Goal: Task Accomplishment & Management: Manage account settings

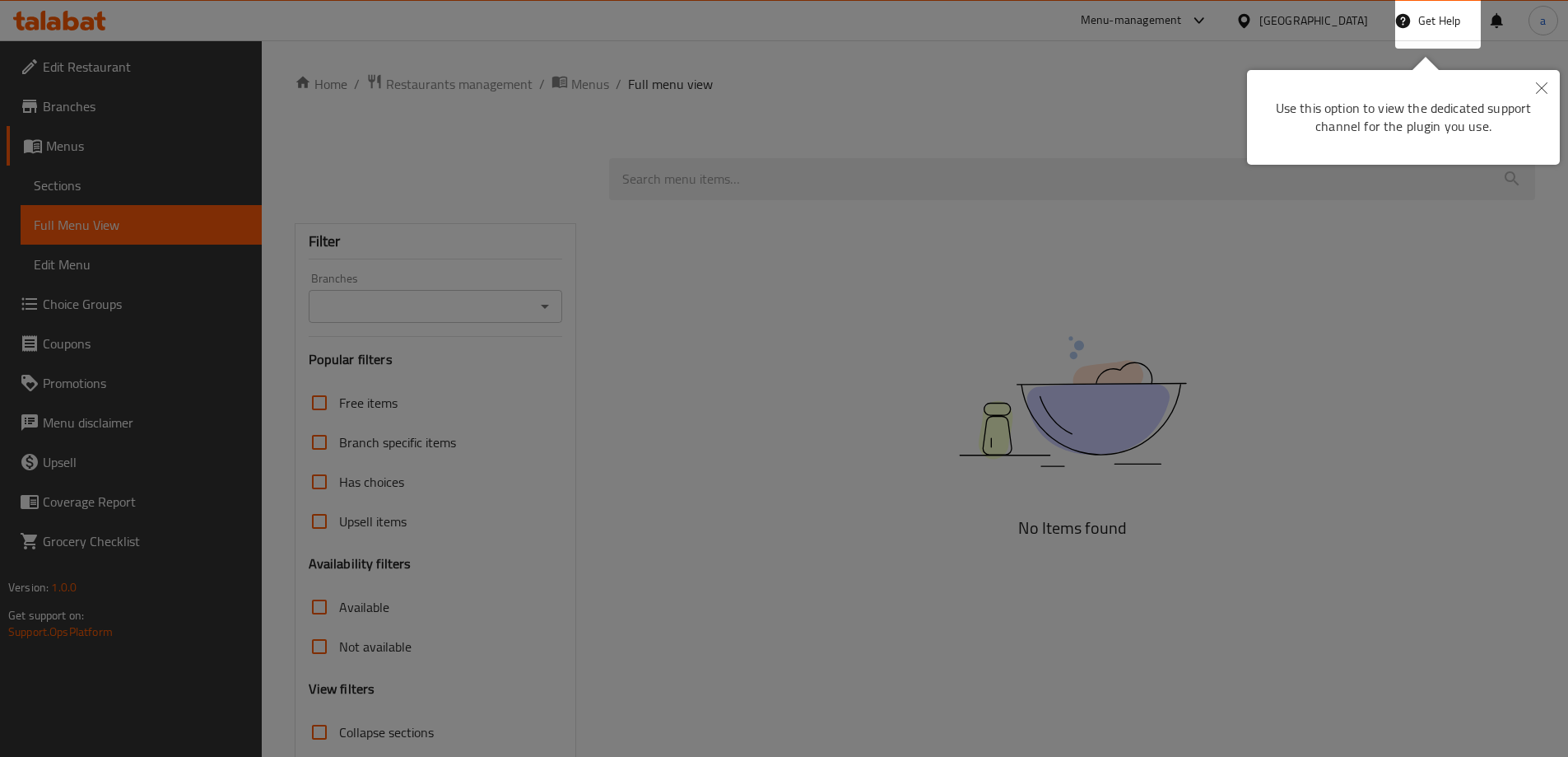
click at [1530, 71] on button "Close" at bounding box center [1542, 88] width 36 height 38
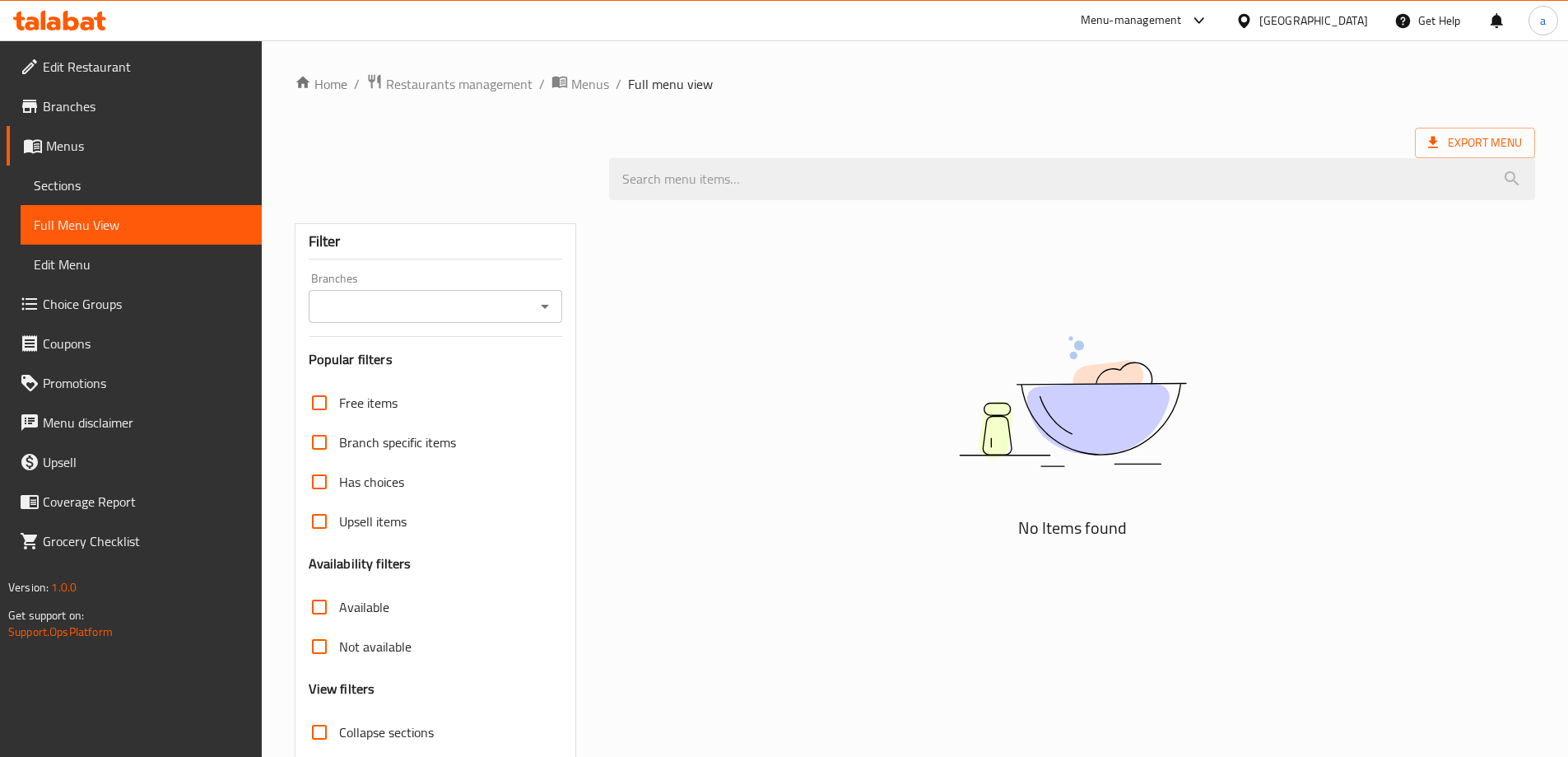
click at [1339, 23] on div "[GEOGRAPHIC_DATA]" at bounding box center [1314, 20] width 109 height 18
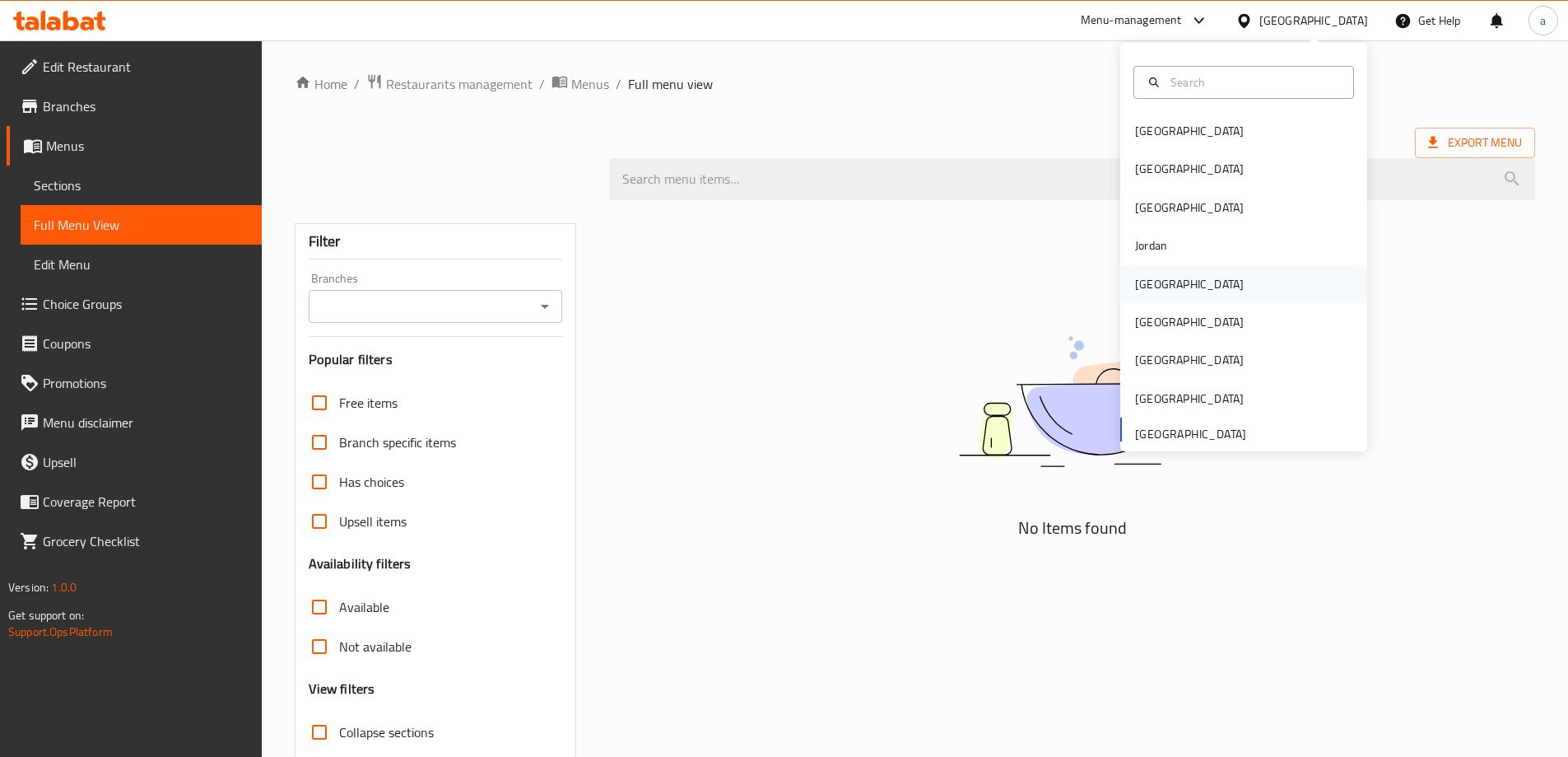
click at [1218, 291] on div "[GEOGRAPHIC_DATA]" at bounding box center [1243, 284] width 247 height 38
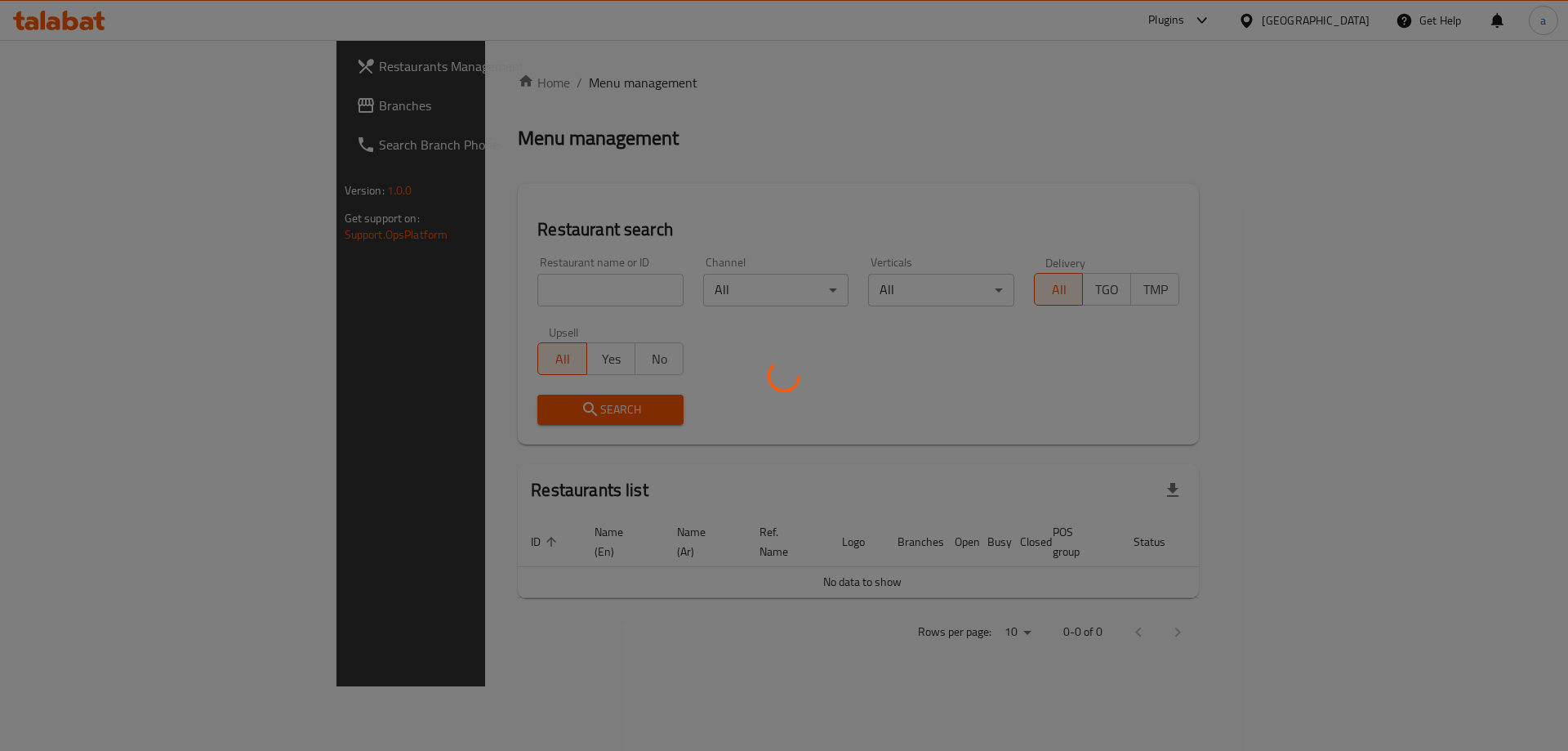
click at [74, 106] on div at bounding box center [784, 375] width 1568 height 751
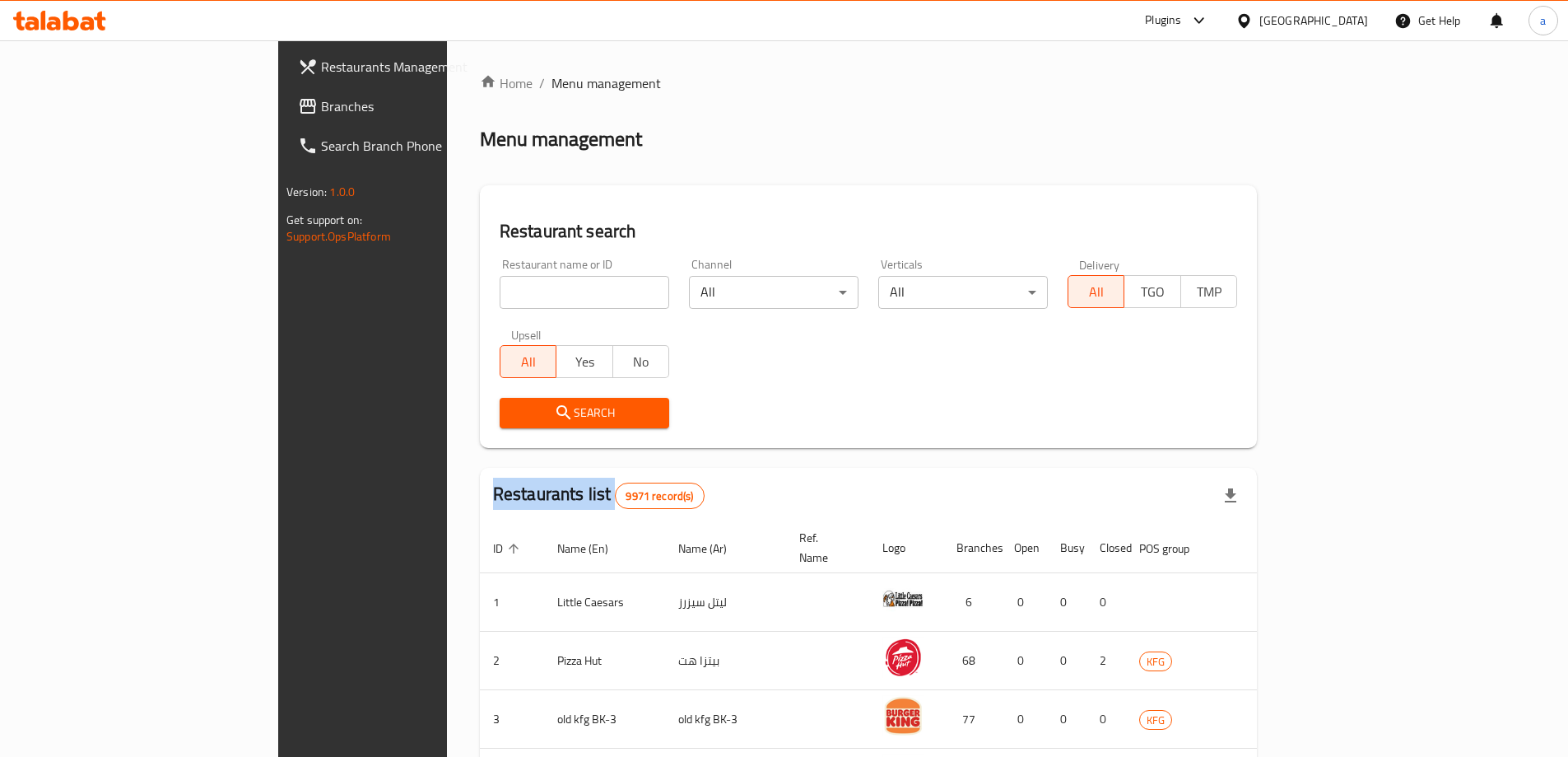
click at [278, 107] on div "Restaurants Management Branches Search Branch Phone Version: 1.0.0 Get support …" at bounding box center [784, 629] width 1012 height 1180
click at [321, 107] on span "Branches" at bounding box center [424, 105] width 206 height 20
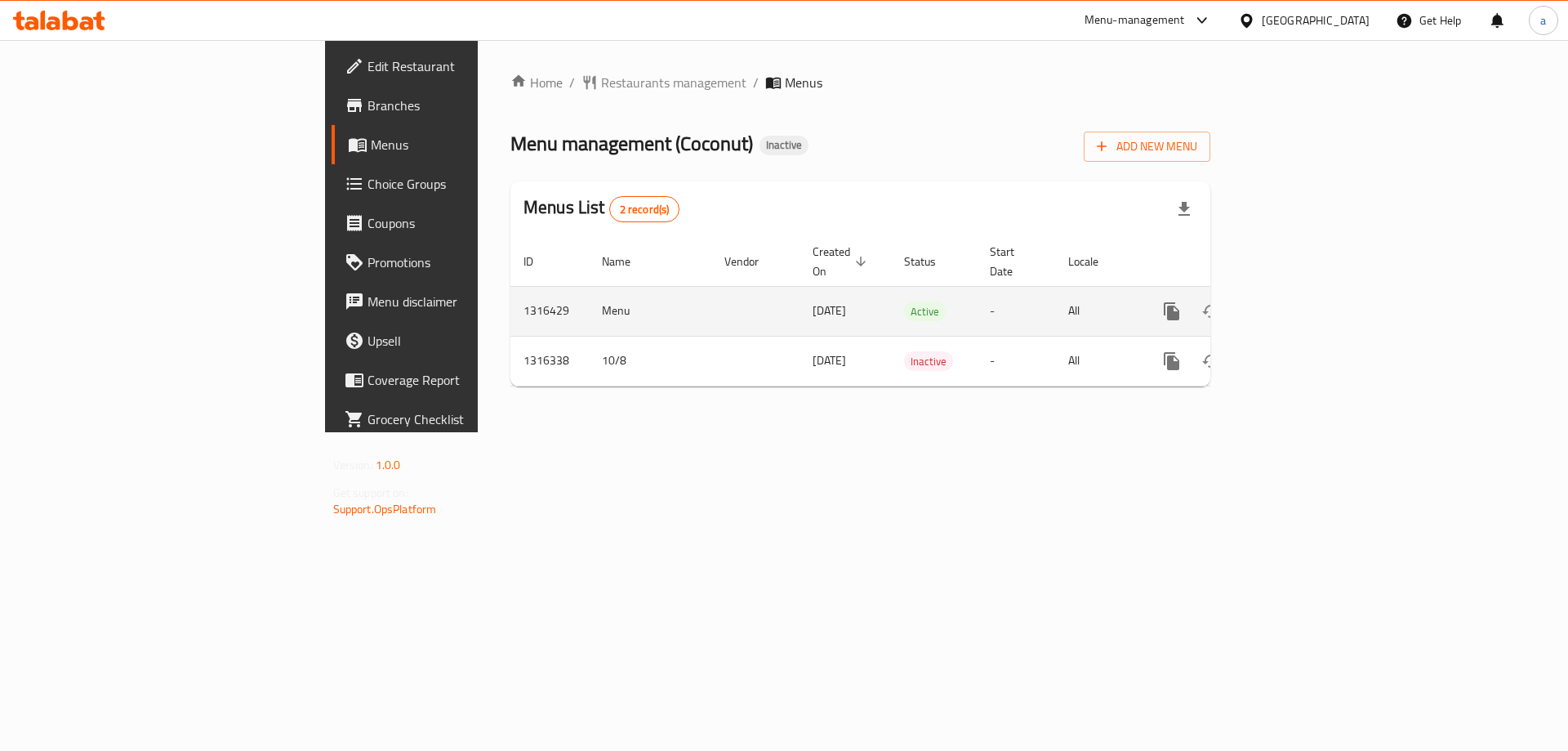
click at [1299, 301] on icon "enhanced table" at bounding box center [1289, 310] width 19 height 19
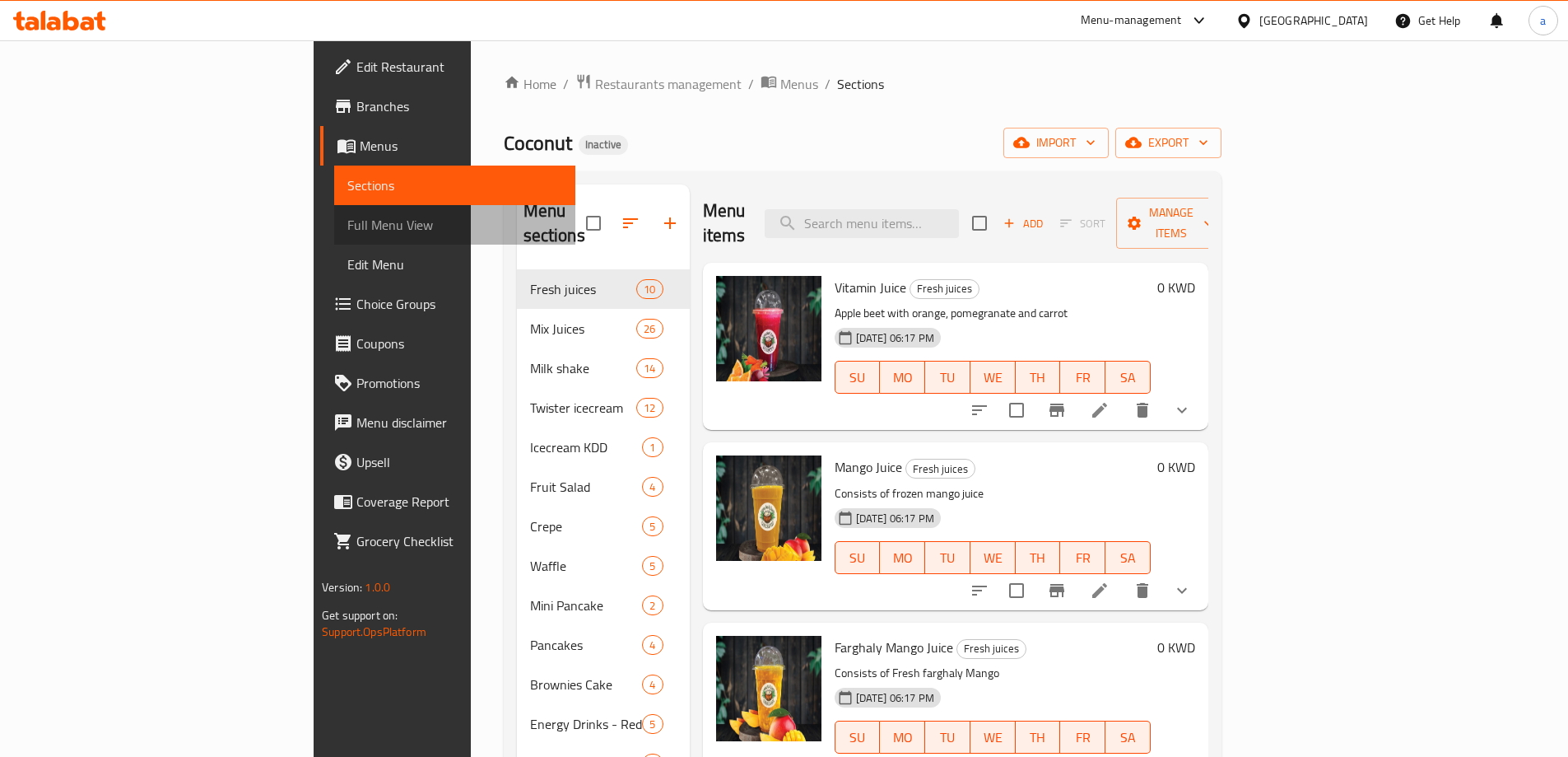
click at [347, 227] on span "Full Menu View" at bounding box center [454, 224] width 215 height 20
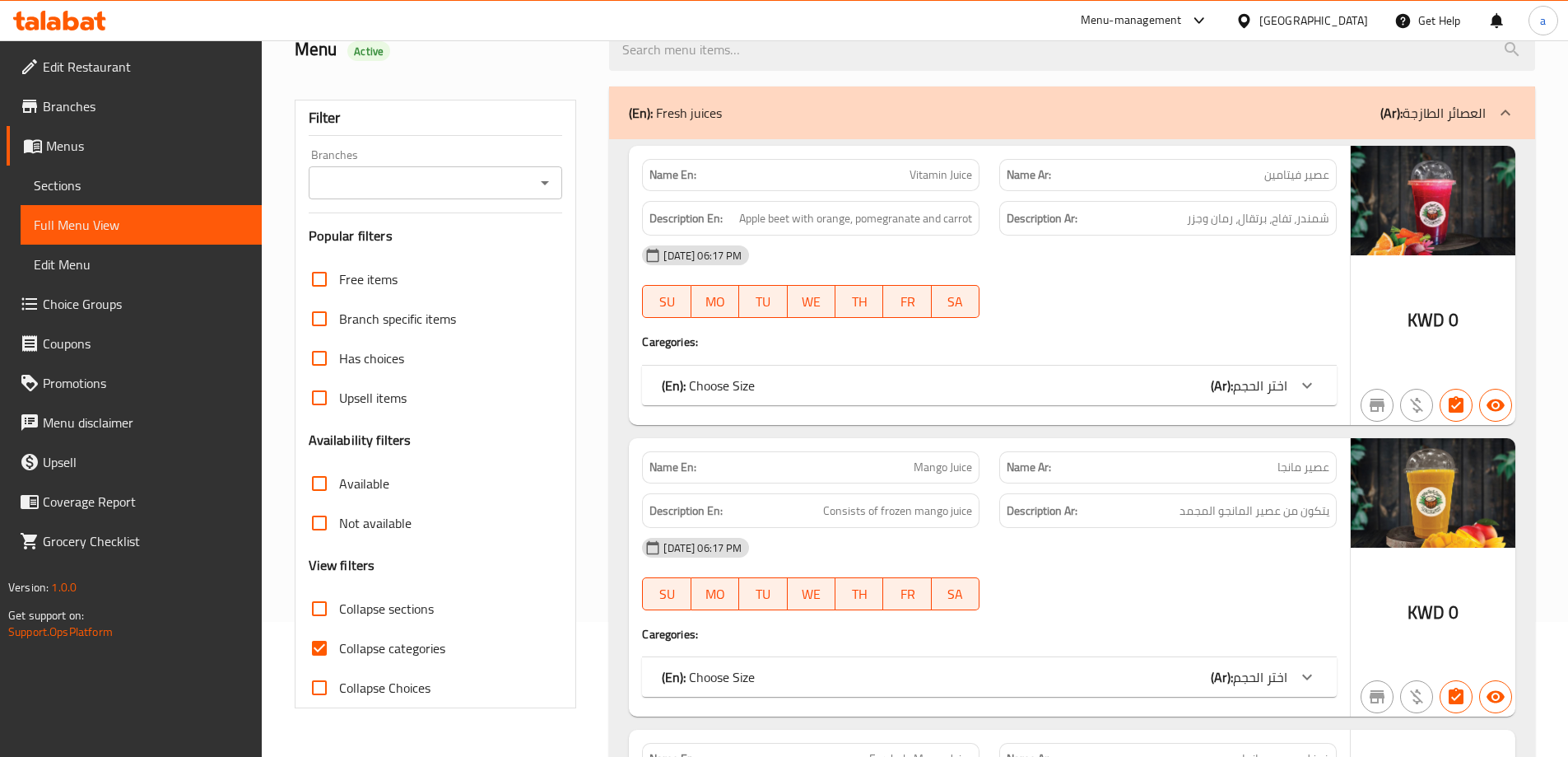
scroll to position [330, 0]
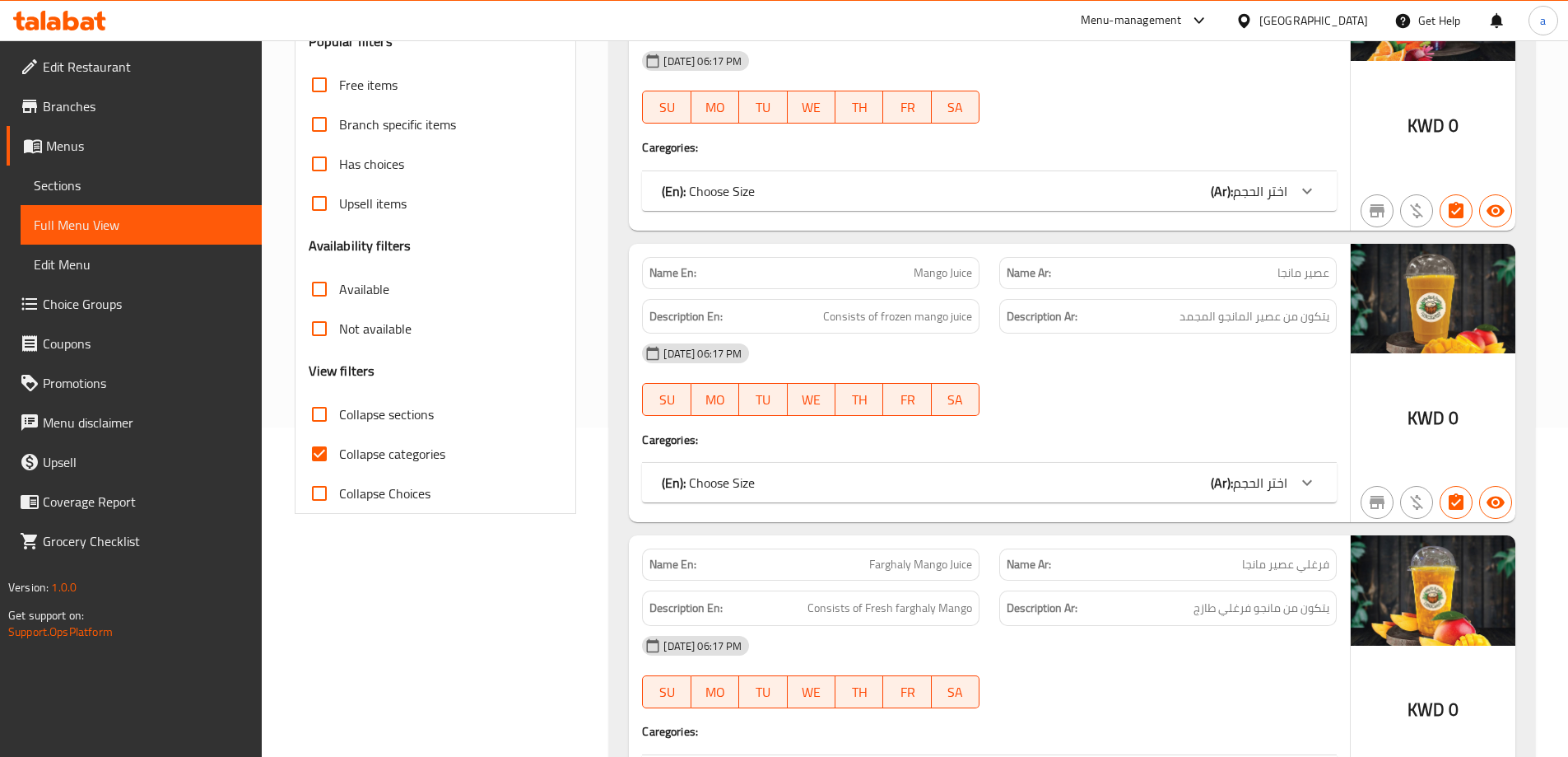
click at [1175, 480] on div "(En): Choose Size (Ar): اختر الحجم" at bounding box center [975, 482] width 626 height 20
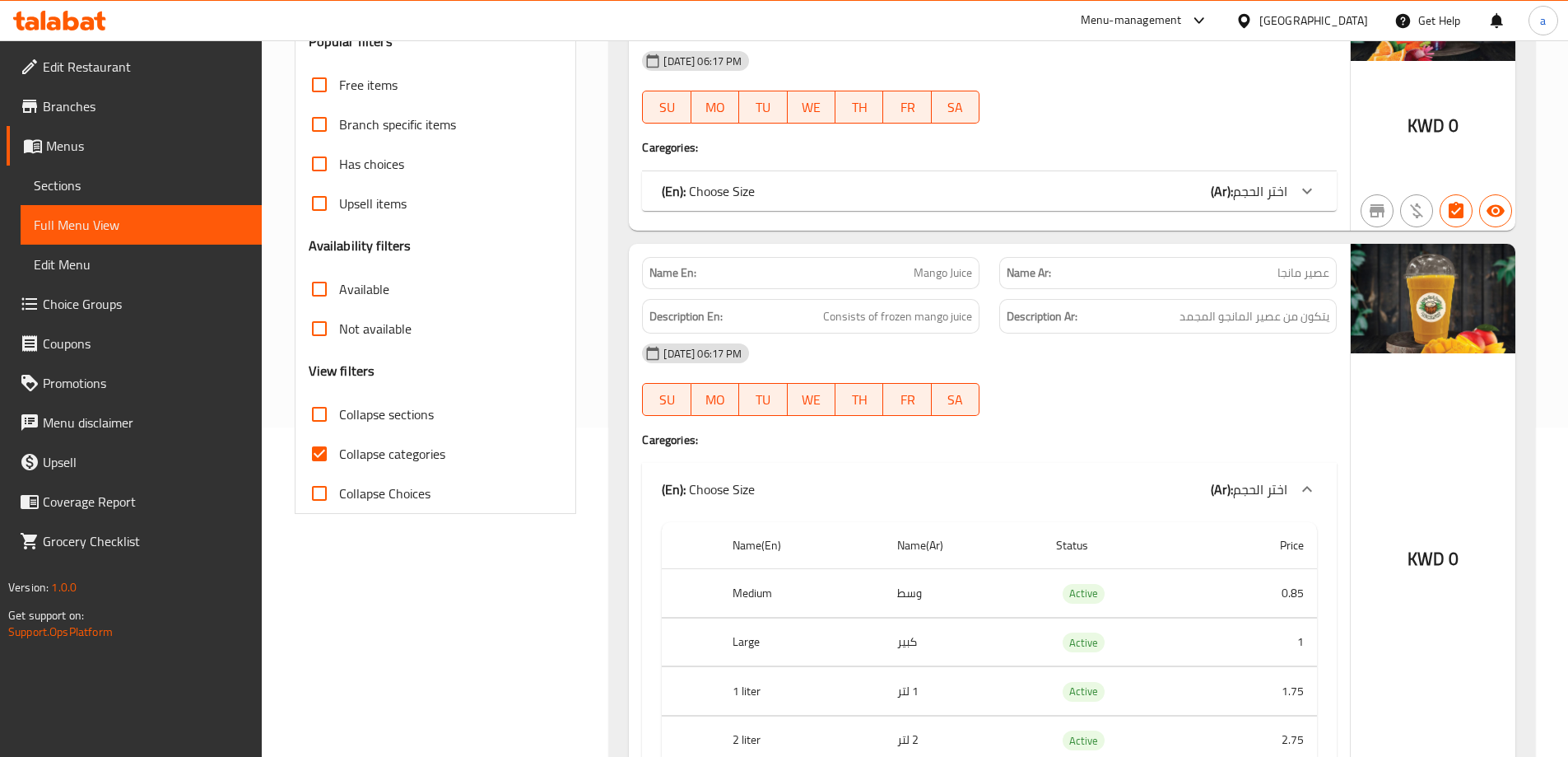
click at [1175, 480] on div "(En): Choose Size (Ar): اختر الحجم" at bounding box center [975, 489] width 626 height 20
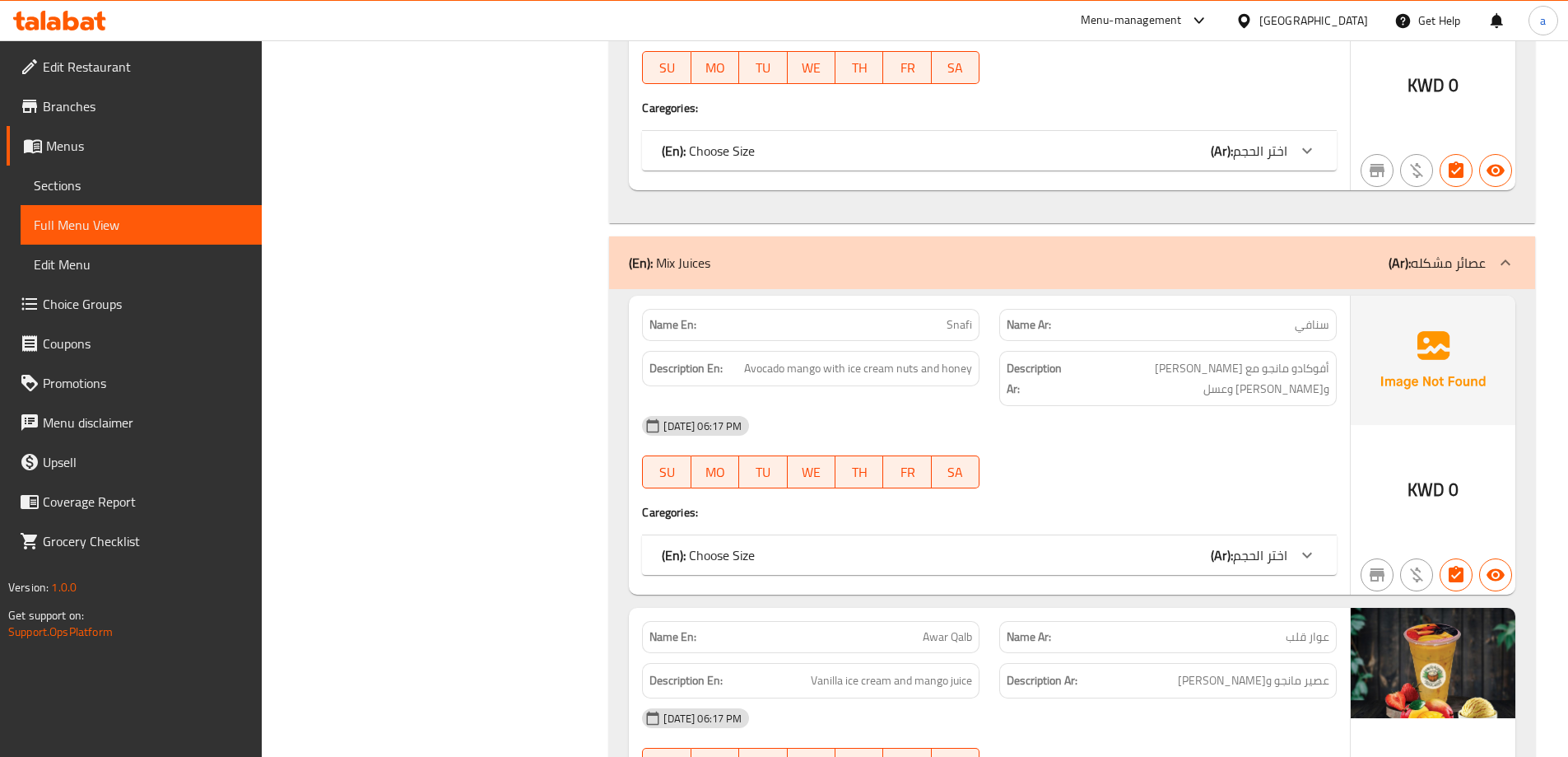
scroll to position [2964, 0]
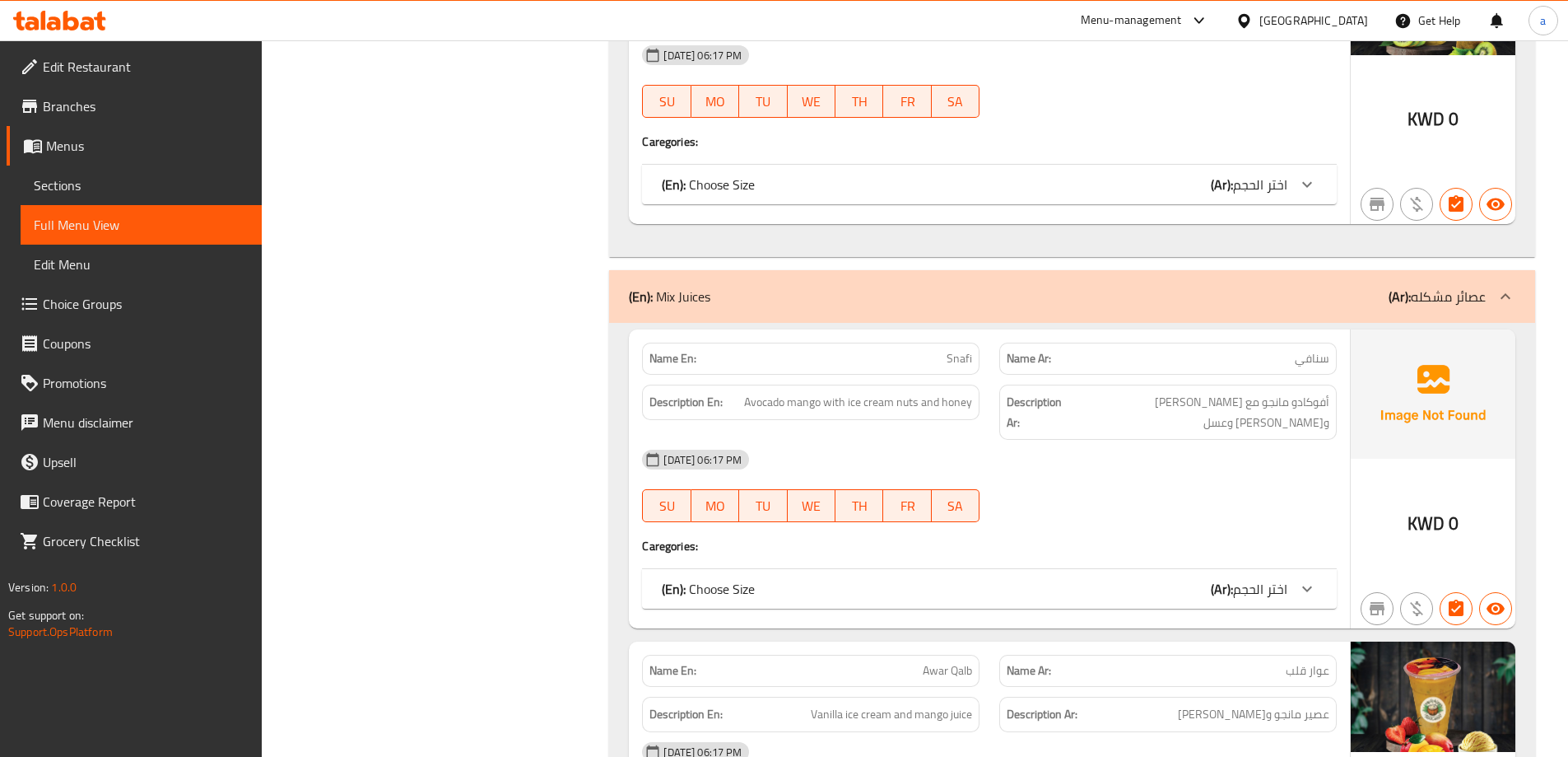
drag, startPoint x: 1325, startPoint y: 299, endPoint x: 1393, endPoint y: 359, distance: 90.7
click at [1462, 288] on div "(En): Mix Juices (Ar): عصائر مشكله" at bounding box center [1058, 296] width 857 height 20
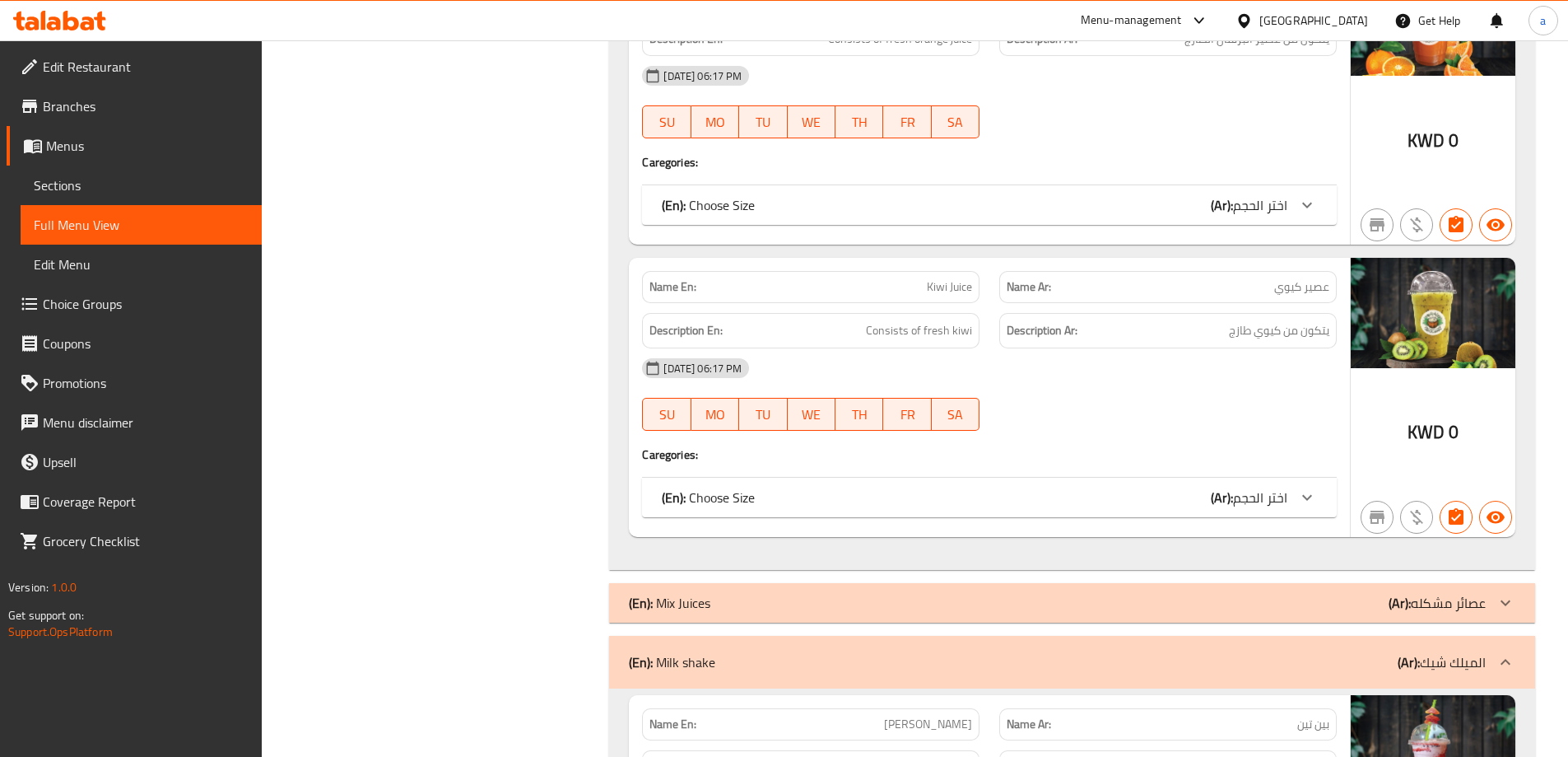
scroll to position [2799, 0]
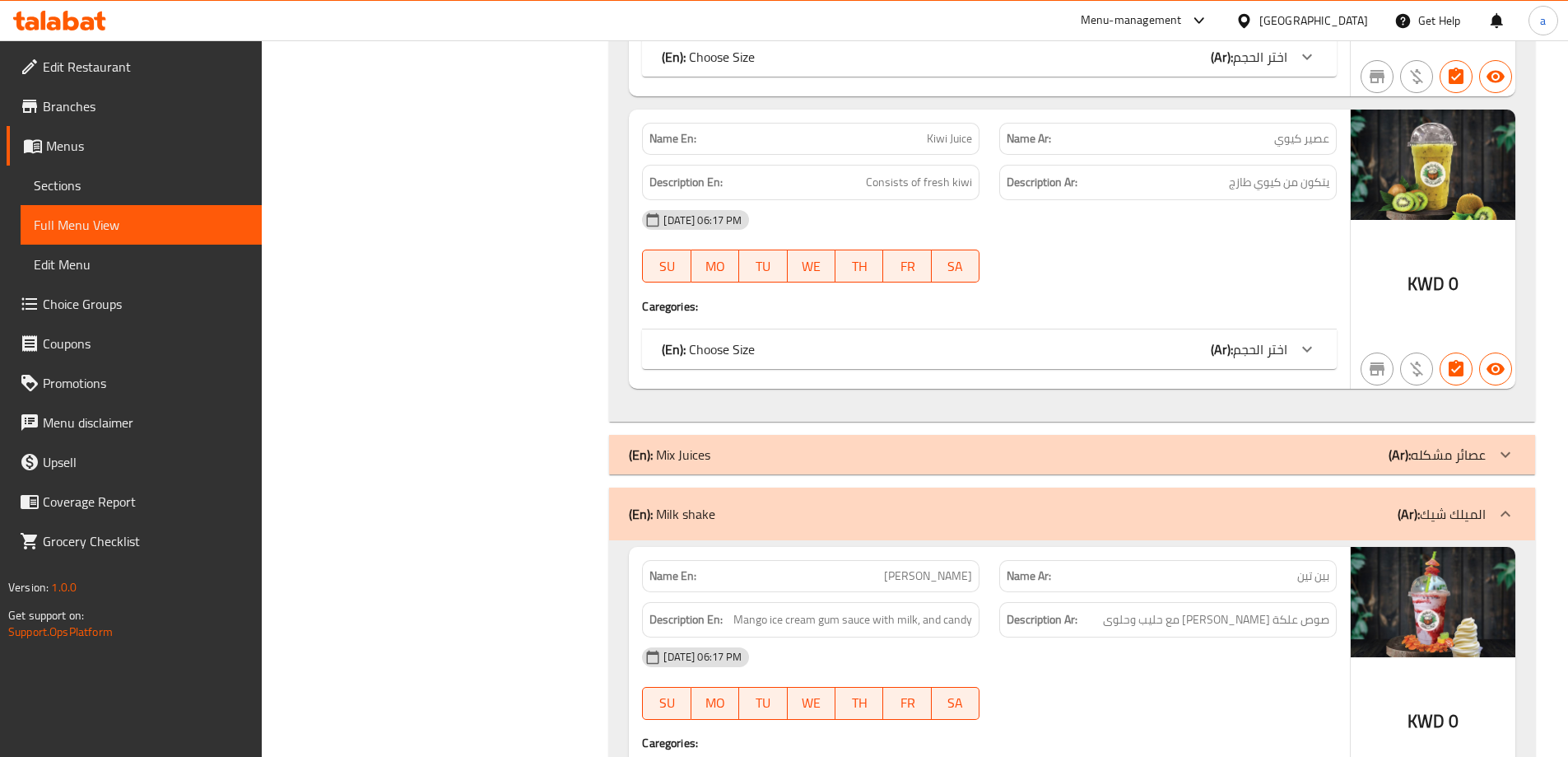
drag, startPoint x: 1223, startPoint y: 463, endPoint x: 1192, endPoint y: 467, distance: 31.3
click at [1224, 462] on div "(En): Mix Juices (Ar): عصائر مشكله" at bounding box center [1058, 453] width 857 height 20
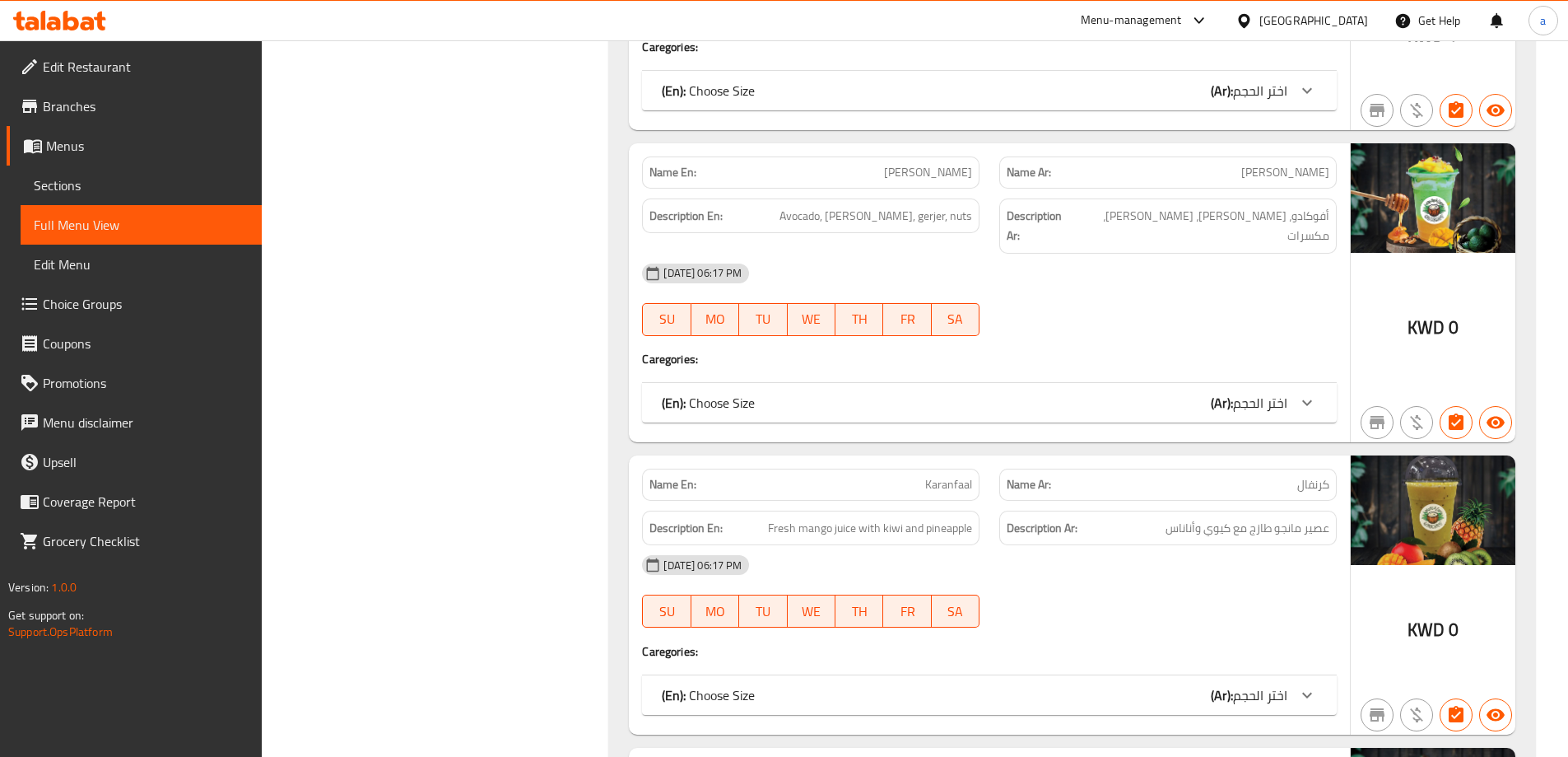
scroll to position [7245, 0]
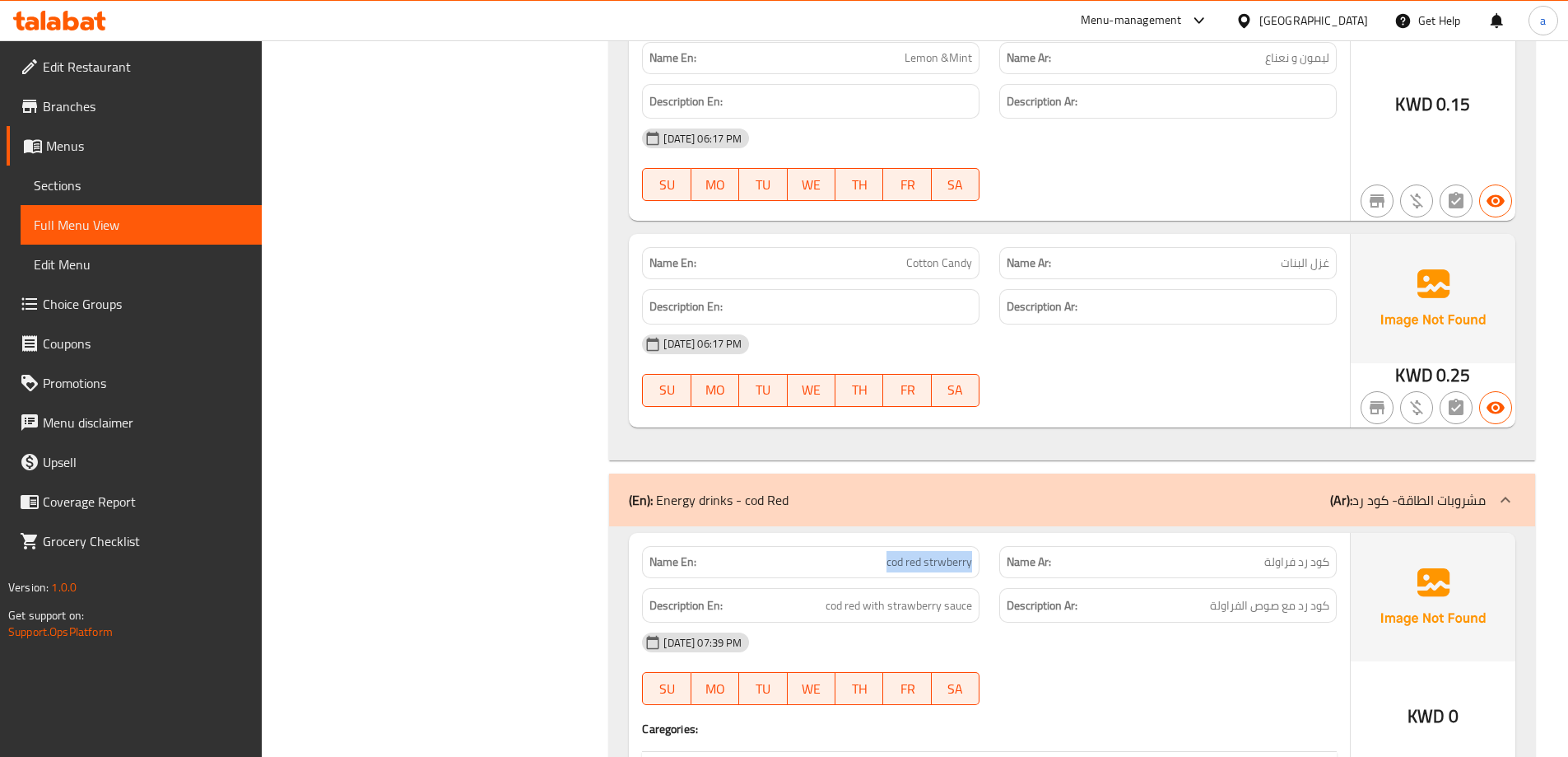
drag, startPoint x: 879, startPoint y: 444, endPoint x: 977, endPoint y: 444, distance: 98.0
click at [977, 546] on div "Name En: cod red strwberry" at bounding box center [811, 561] width 338 height 32
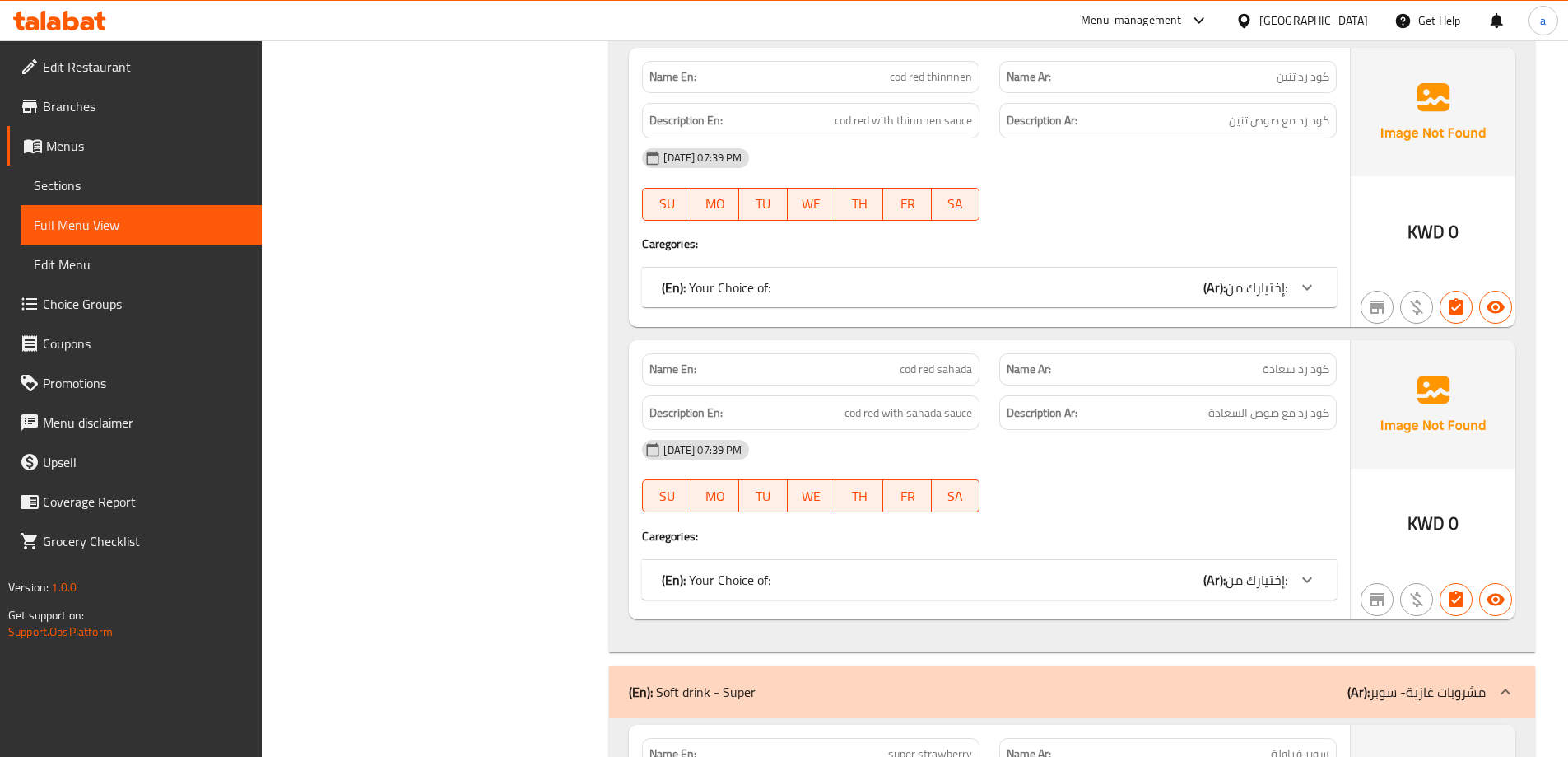
scroll to position [31827, 0]
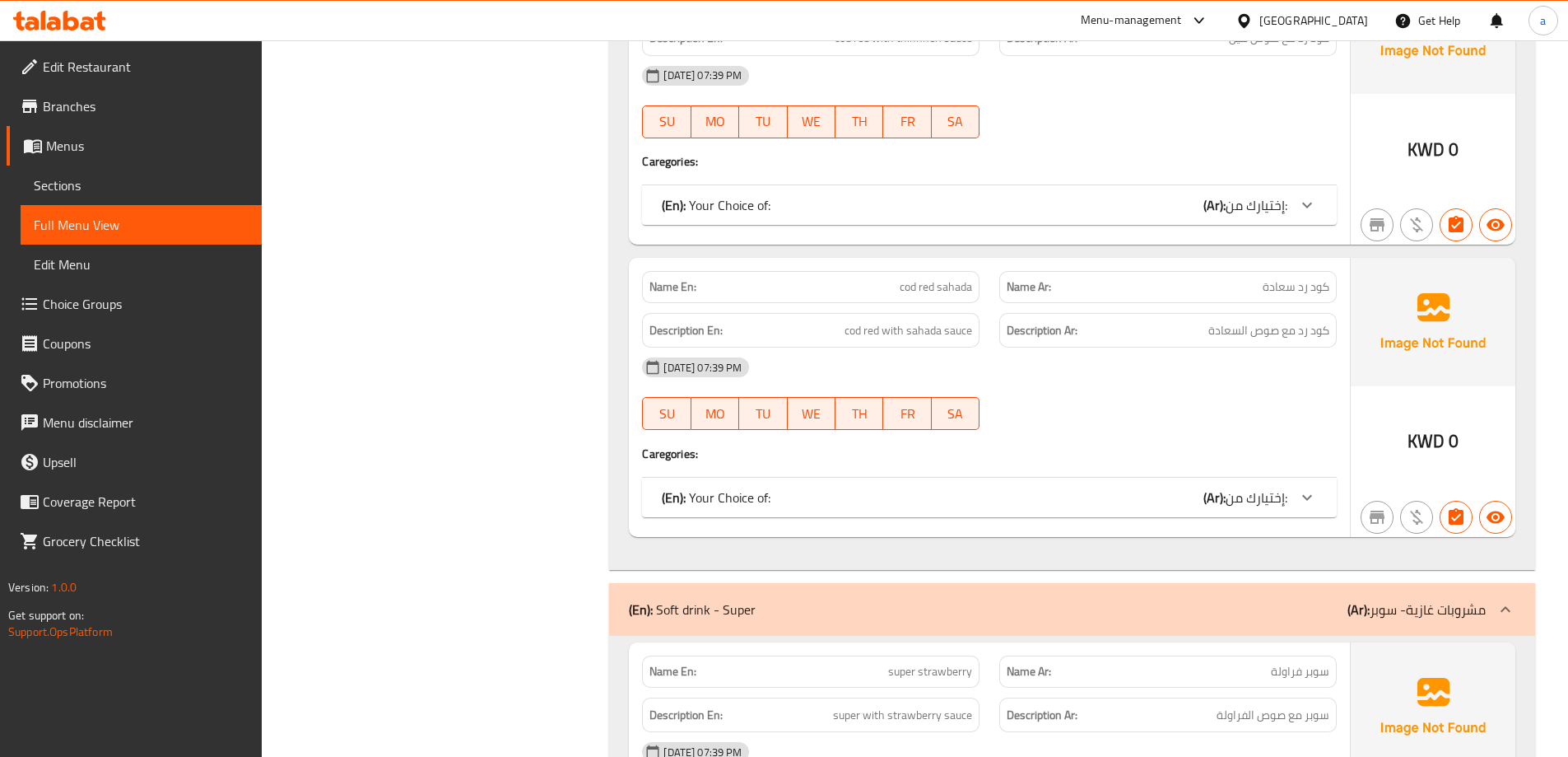
click at [1206, 485] on b "(Ar):" at bounding box center [1215, 497] width 22 height 25
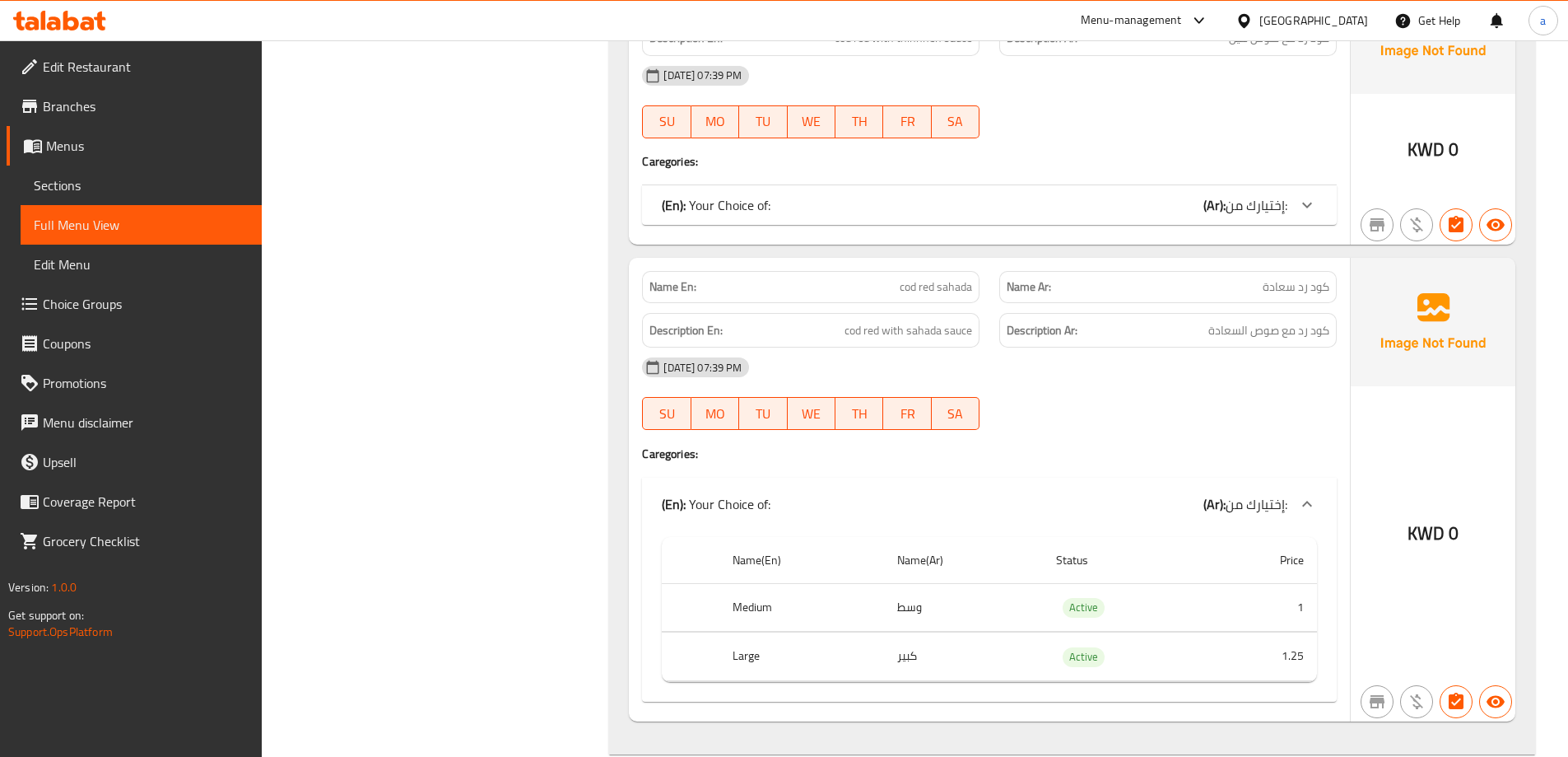
click at [1207, 492] on b "(Ar):" at bounding box center [1215, 504] width 22 height 25
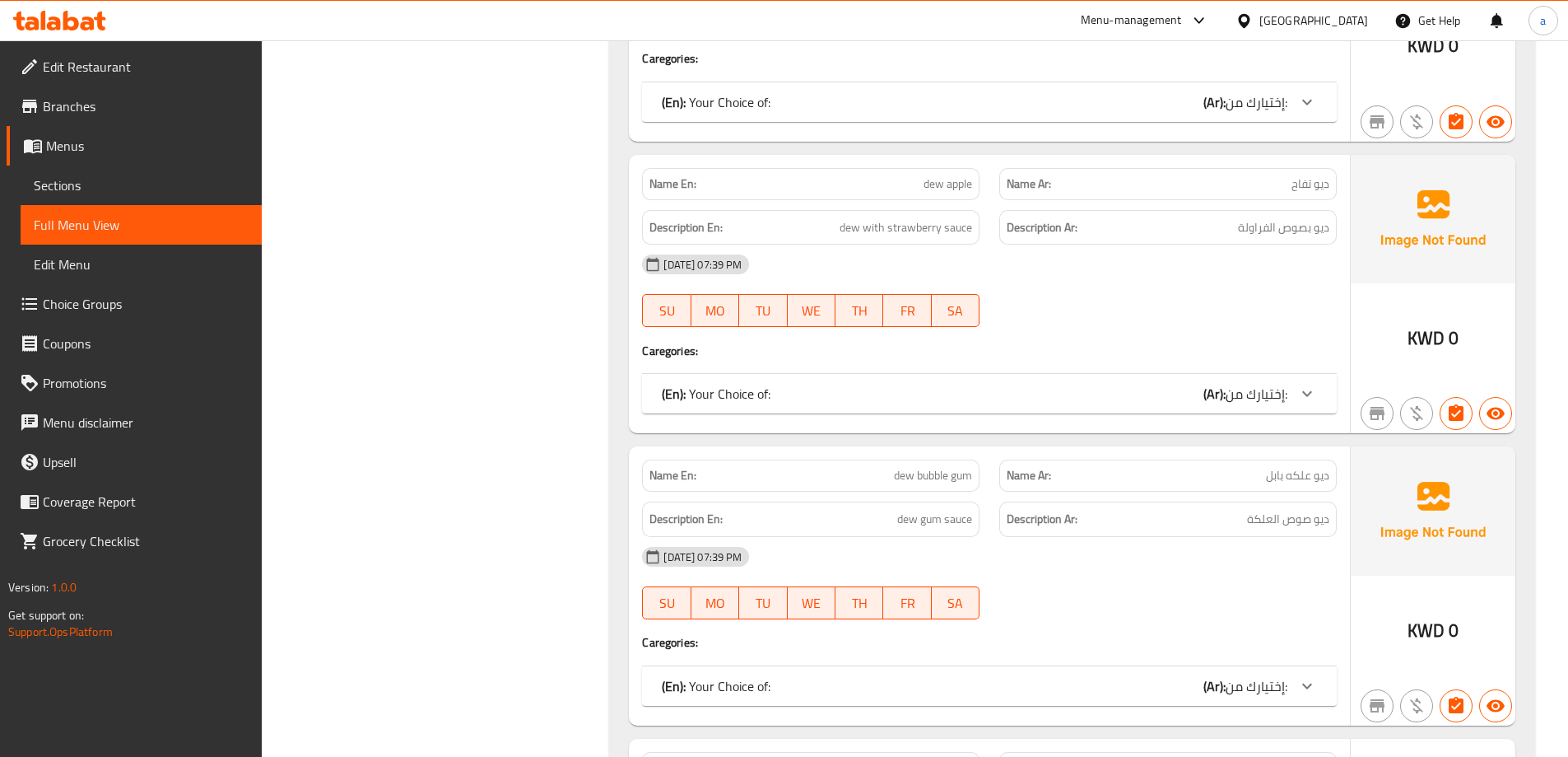
scroll to position [40224, 0]
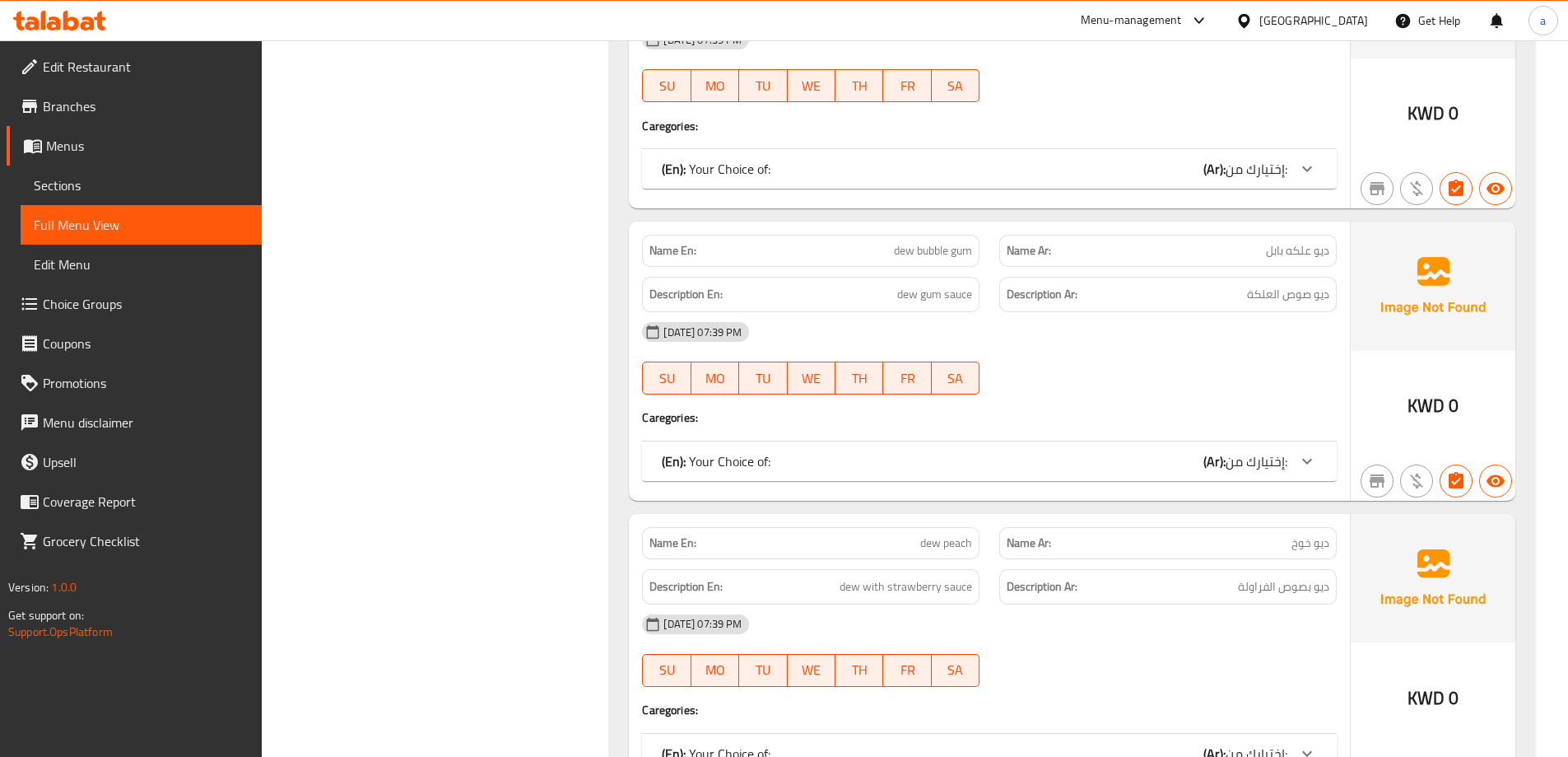
click at [1243, 741] on span "إختيارك من:" at bounding box center [1257, 753] width 61 height 25
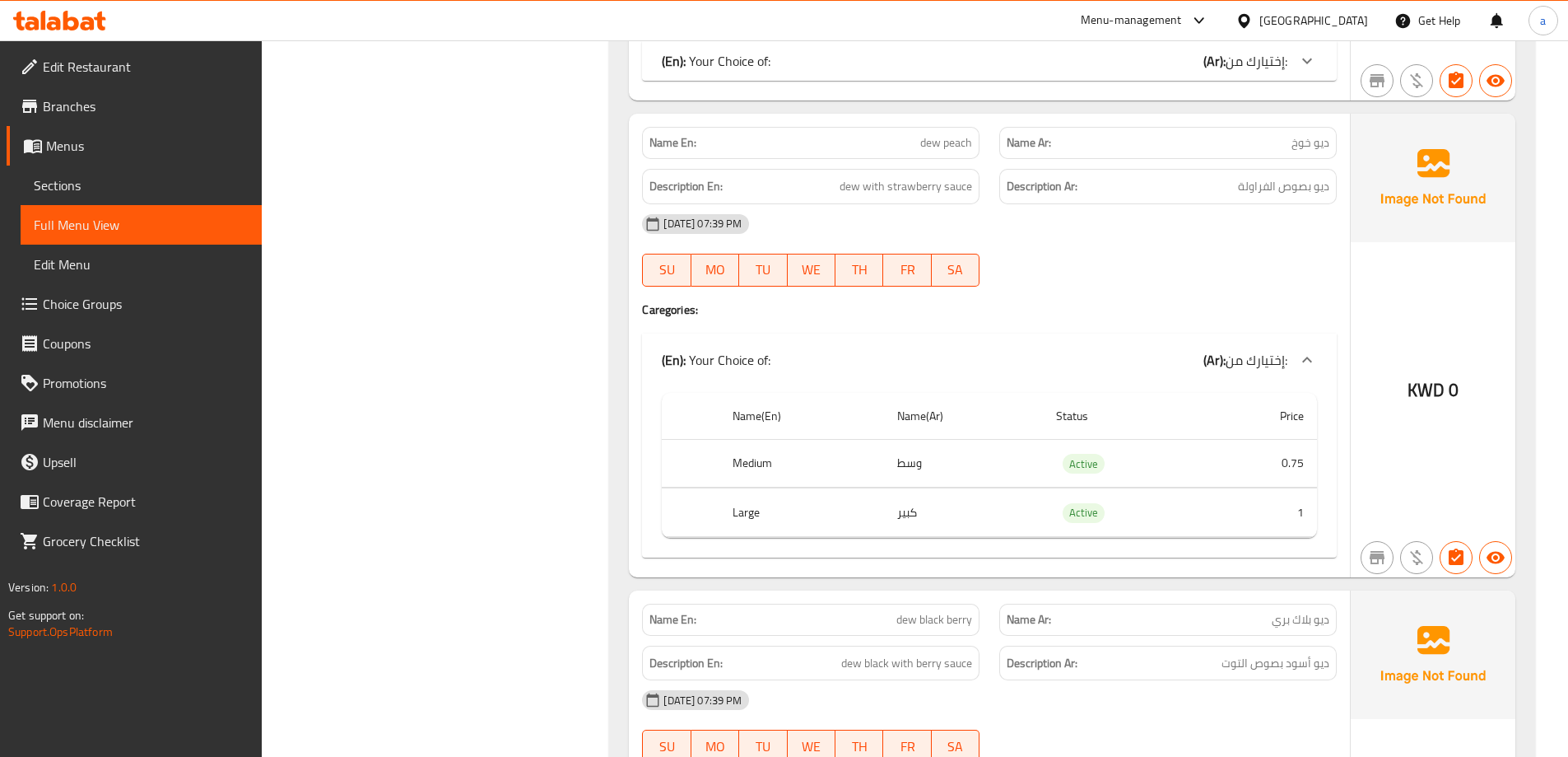
scroll to position [40636, 0]
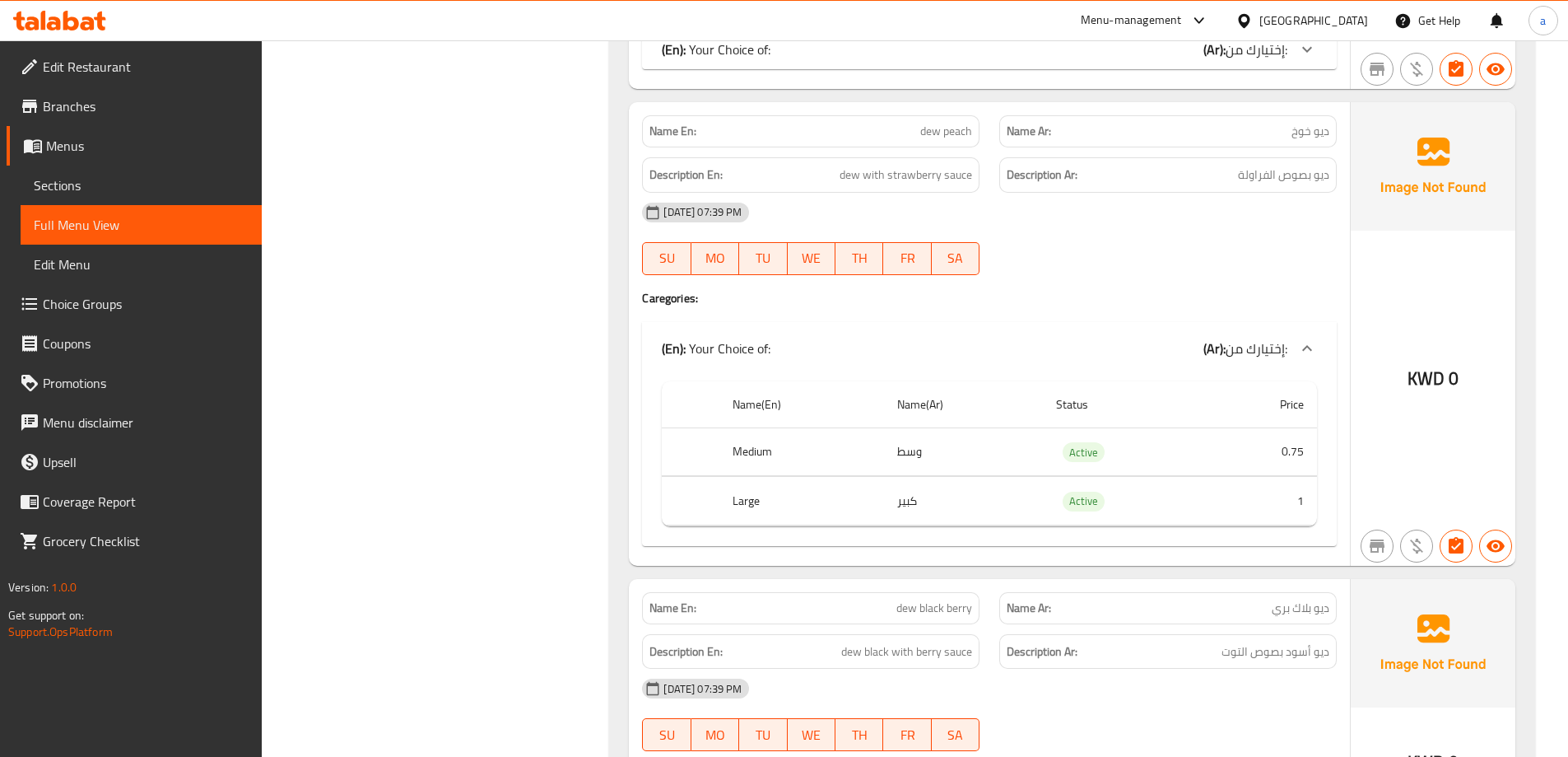
click at [1277, 336] on span "إختيارك من:" at bounding box center [1257, 348] width 61 height 25
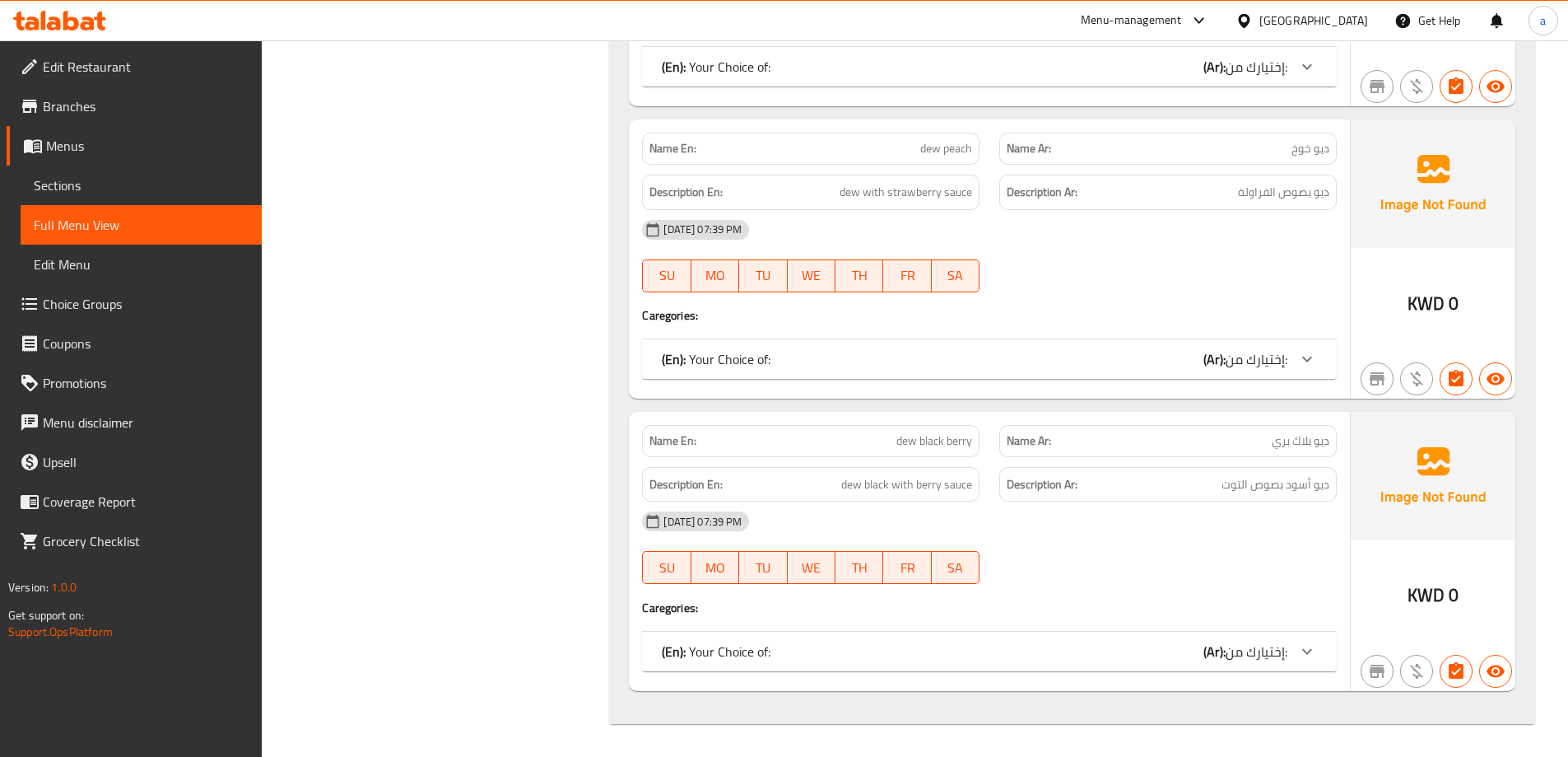
scroll to position [40497, 0]
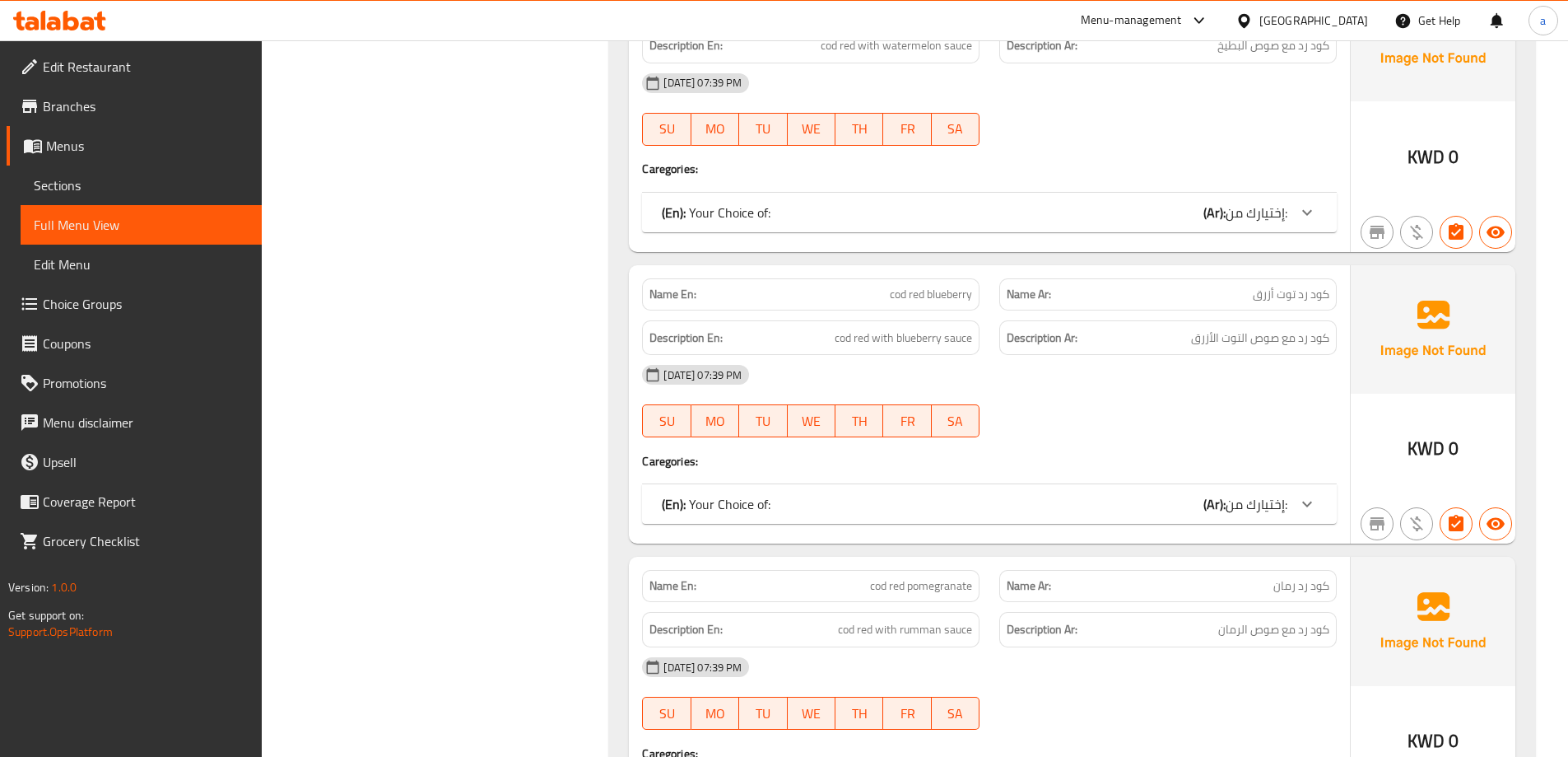
scroll to position [28678, 0]
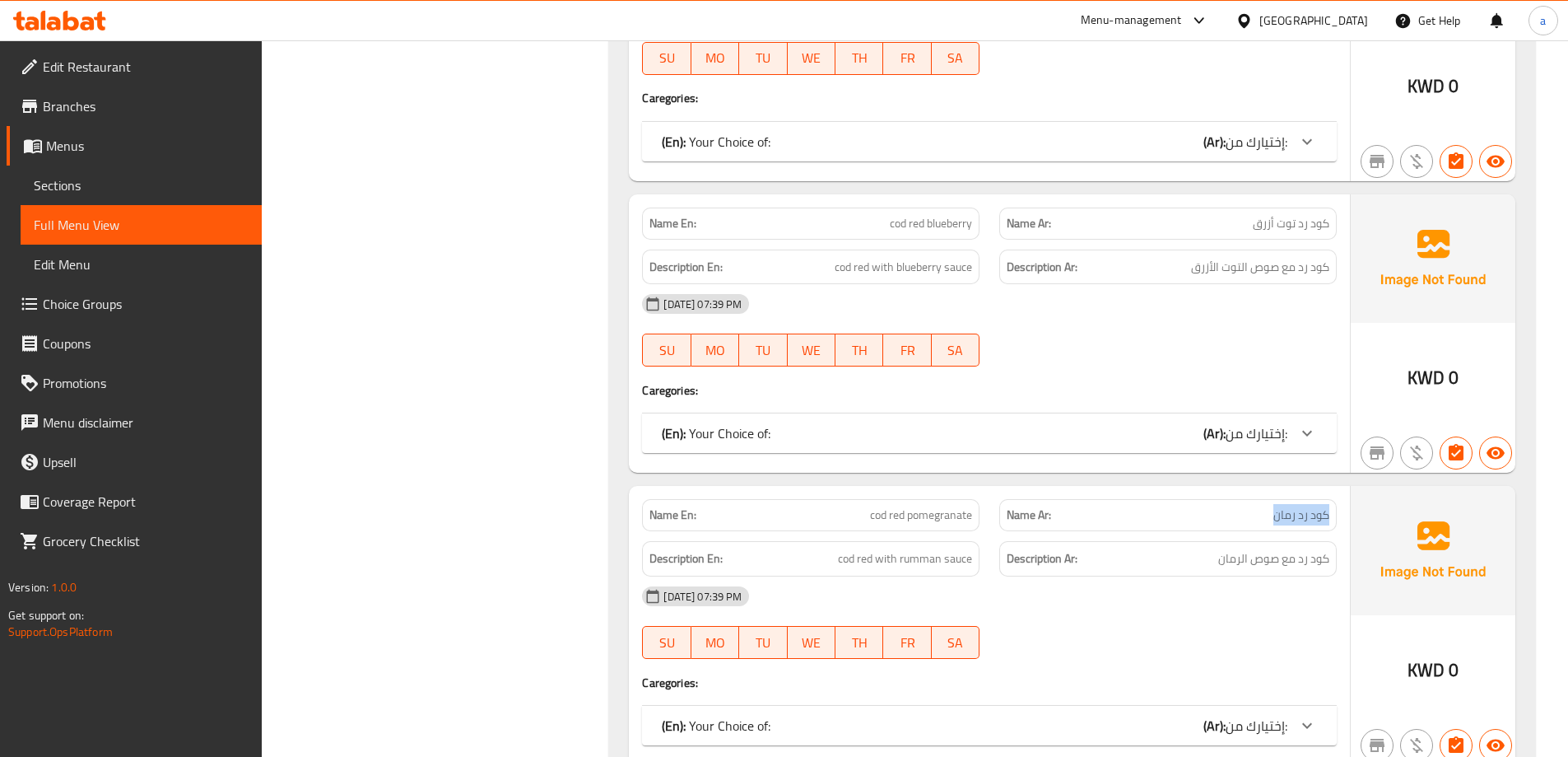
drag, startPoint x: 1277, startPoint y: 398, endPoint x: 1336, endPoint y: 397, distance: 59.0
click at [1336, 499] on div "Name Ar: كود رد رمان" at bounding box center [1168, 515] width 338 height 32
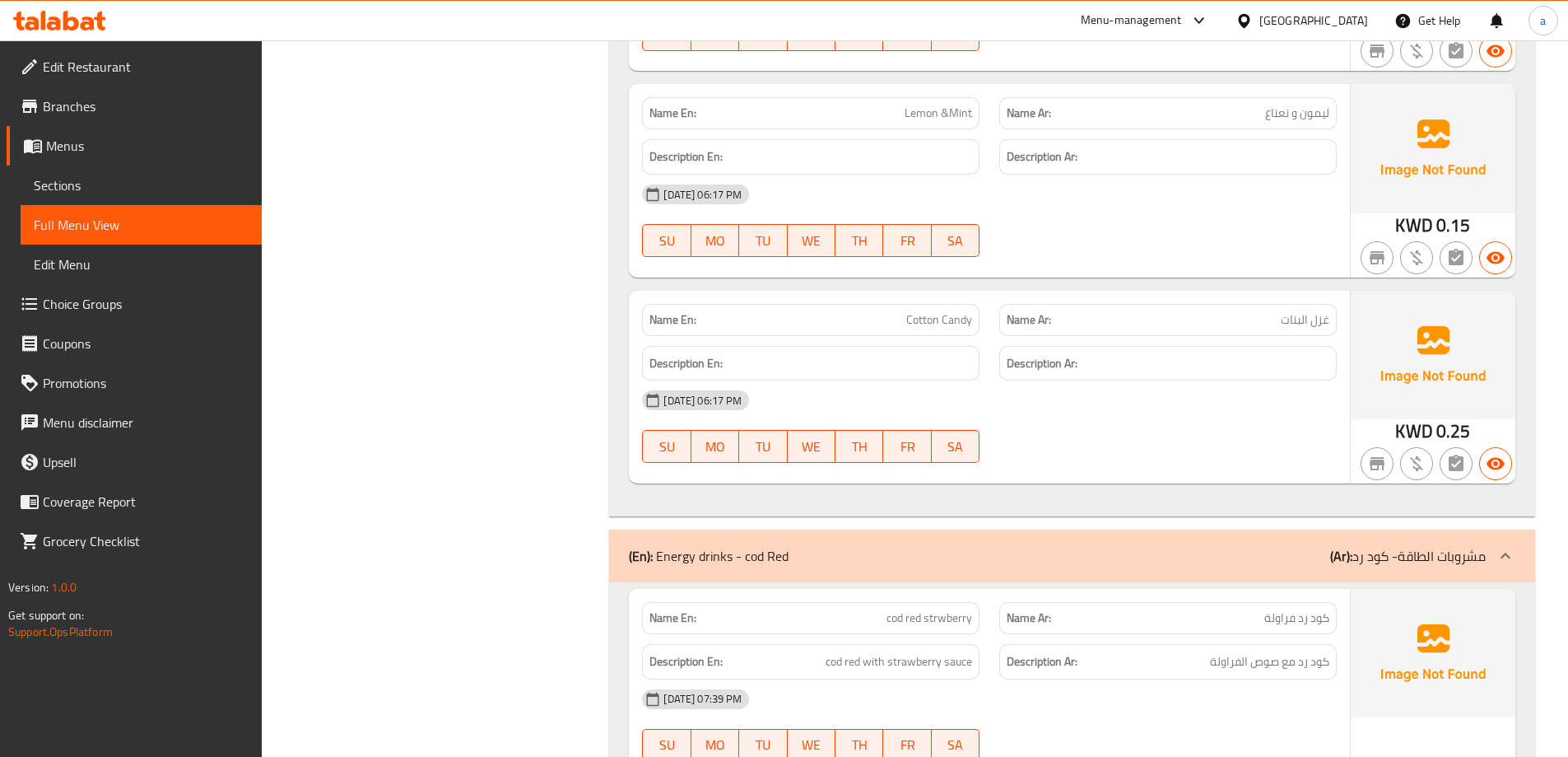
scroll to position [27504, 0]
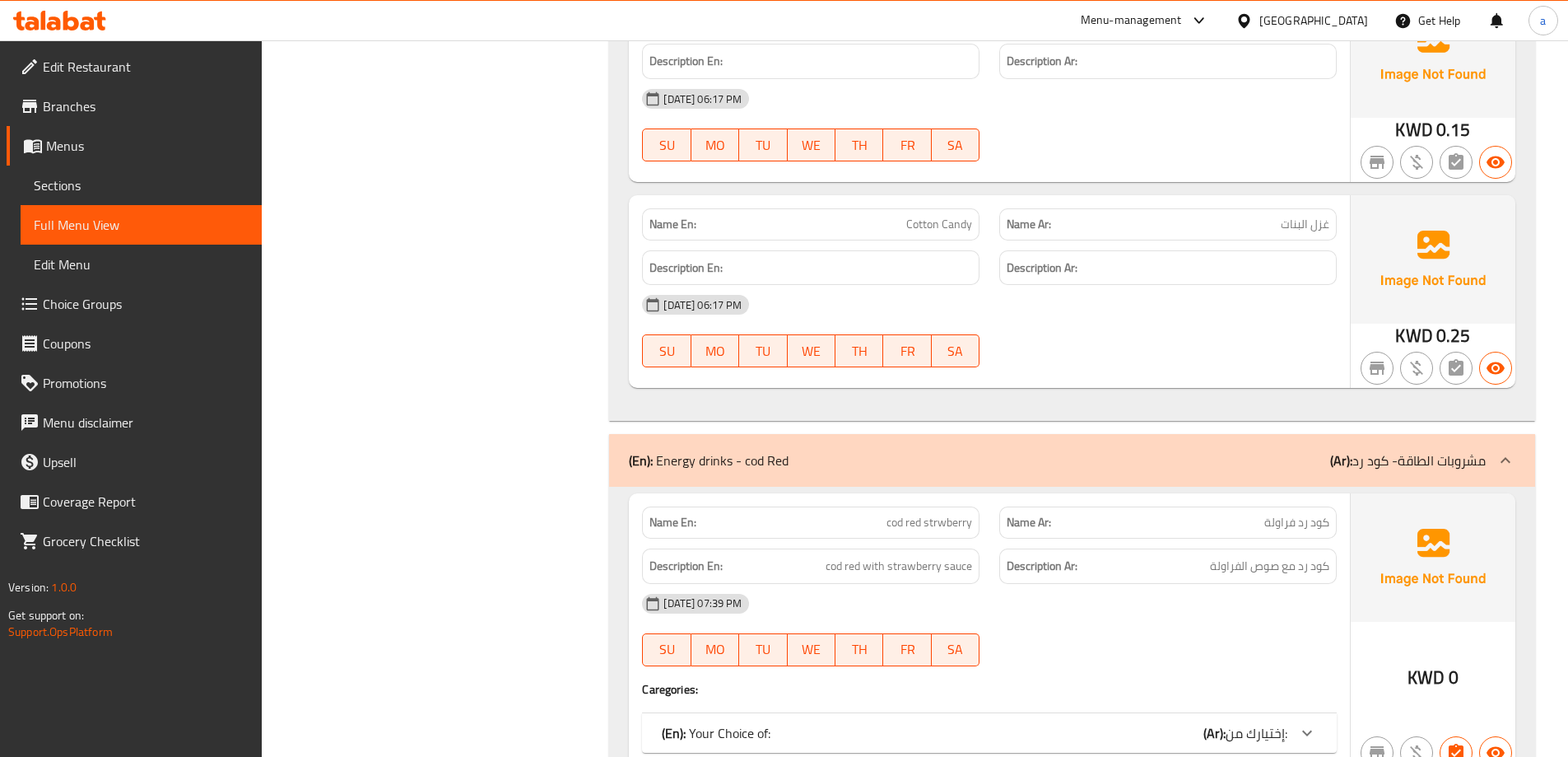
drag, startPoint x: 777, startPoint y: 338, endPoint x: 759, endPoint y: 333, distance: 18.7
click at [759, 451] on div "(En): Energy drinks - cod Red (Ar): مشروبات الطاقة- كود رد" at bounding box center [1058, 460] width 857 height 20
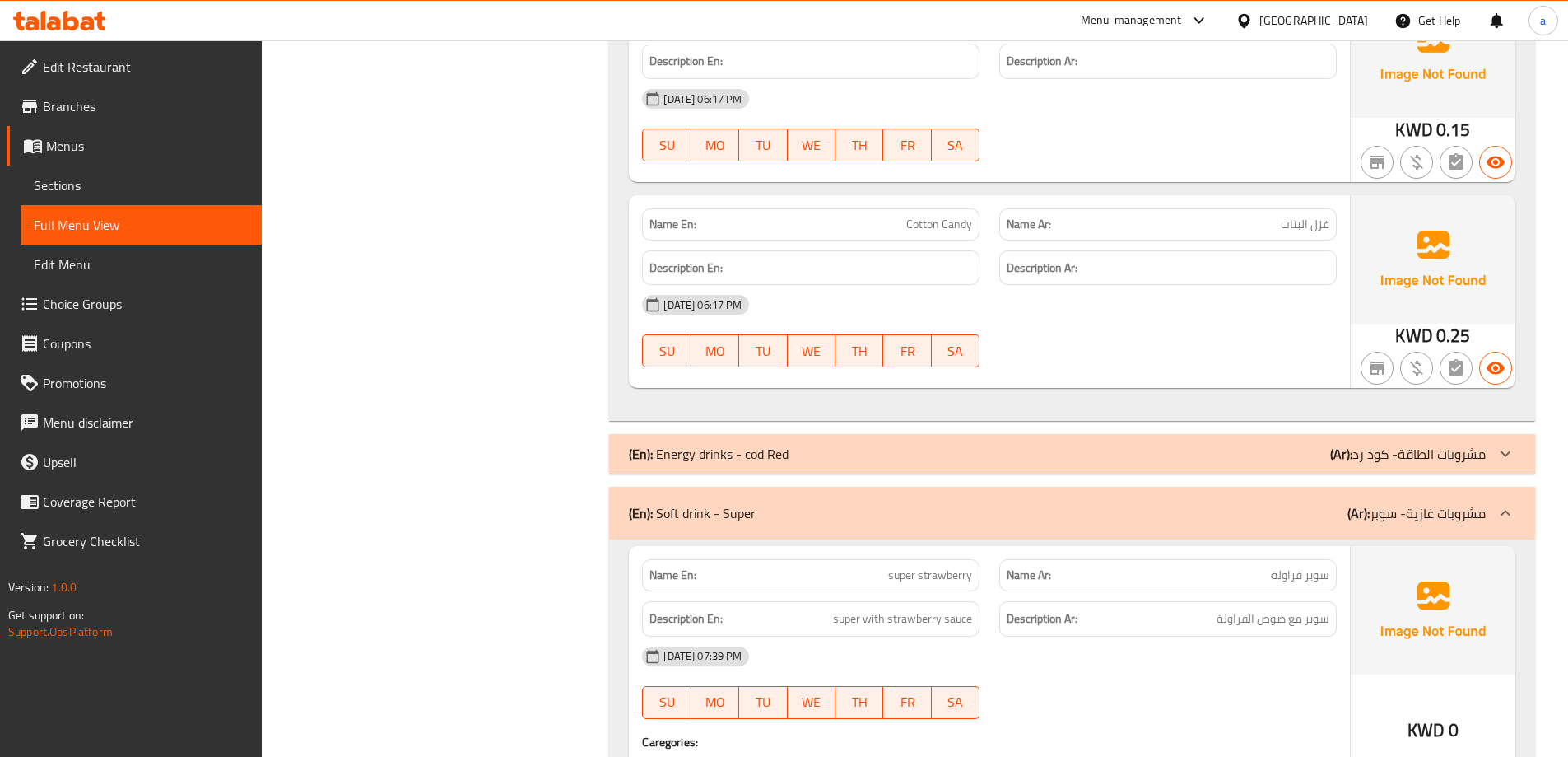
click at [1352, 20] on div "[GEOGRAPHIC_DATA]" at bounding box center [1314, 20] width 109 height 18
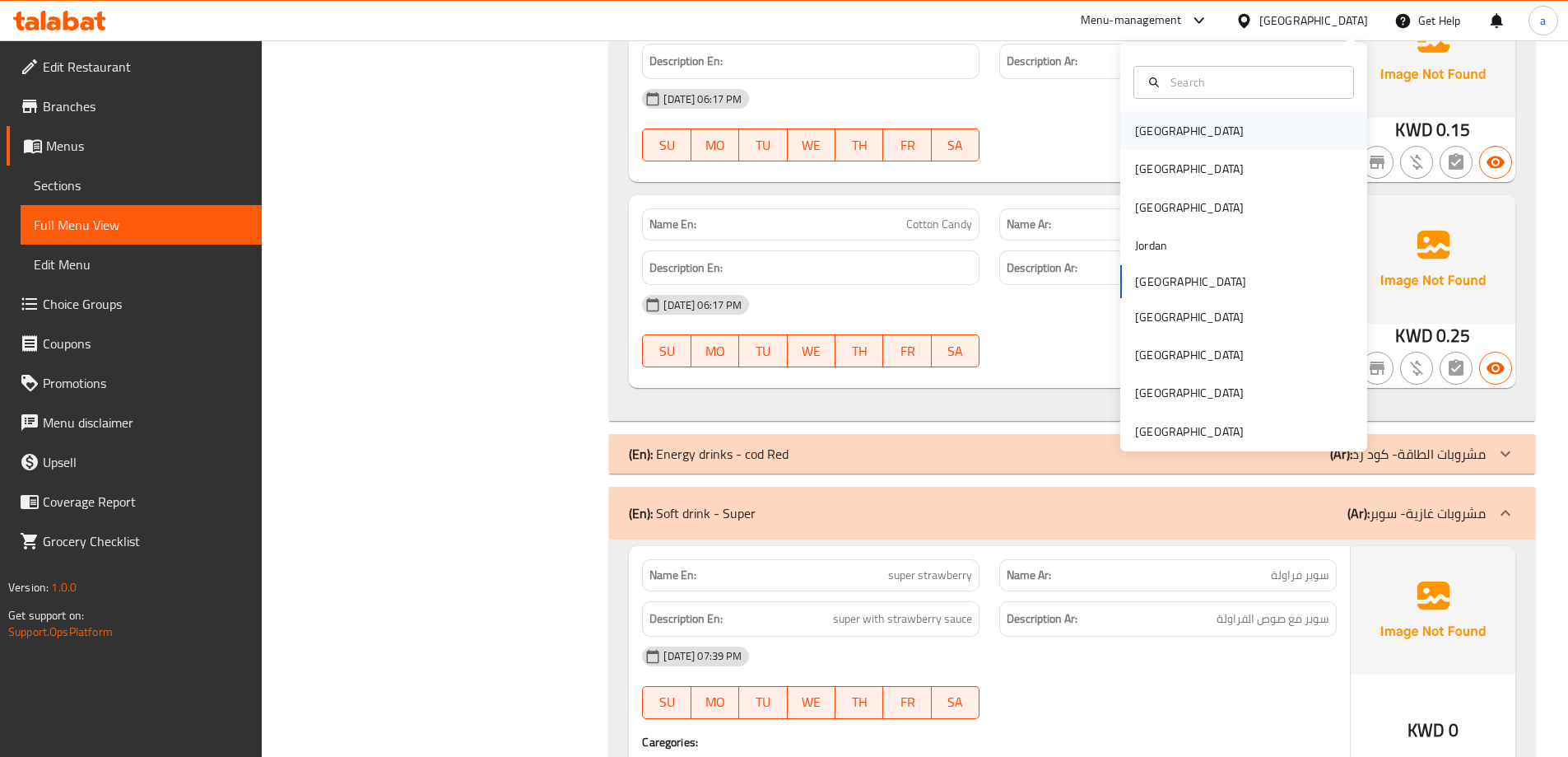
click at [1199, 125] on div "[GEOGRAPHIC_DATA]" at bounding box center [1243, 130] width 247 height 38
